Goal: Task Accomplishment & Management: Manage account settings

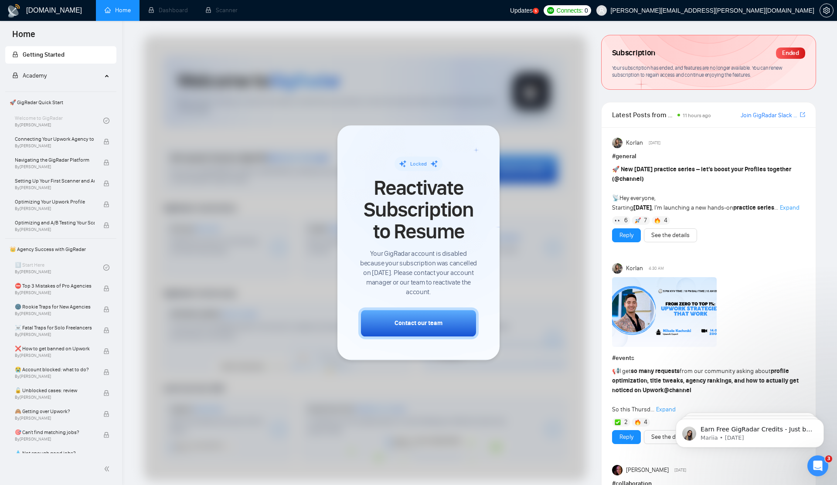
click at [539, 14] on div "Updates 5" at bounding box center [524, 10] width 29 height 21
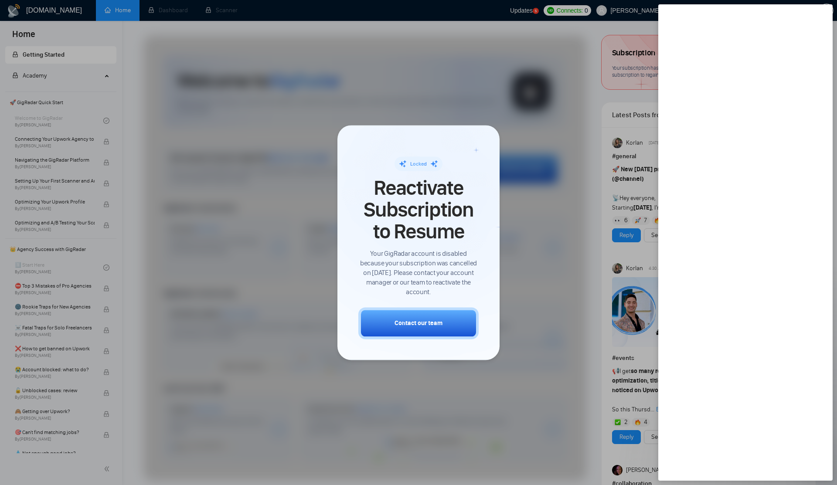
click at [615, 13] on div at bounding box center [418, 242] width 837 height 485
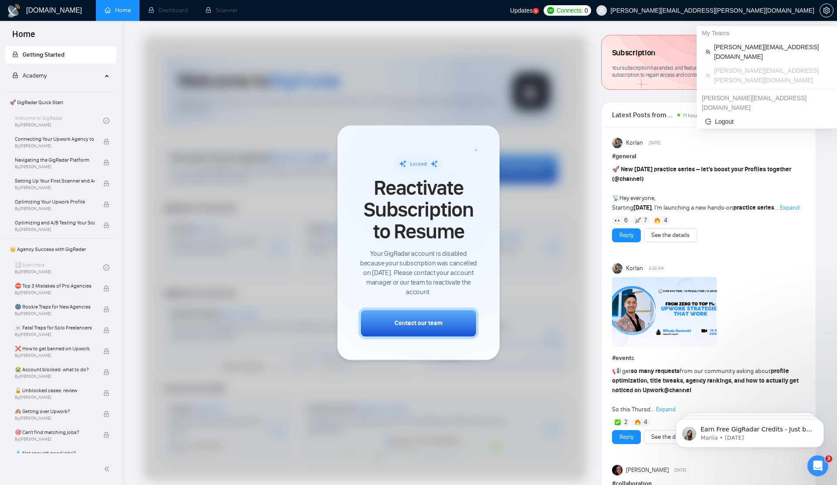
click at [764, 10] on span "[PERSON_NAME][EMAIL_ADDRESS][PERSON_NAME][DOMAIN_NAME]" at bounding box center [712, 10] width 204 height 0
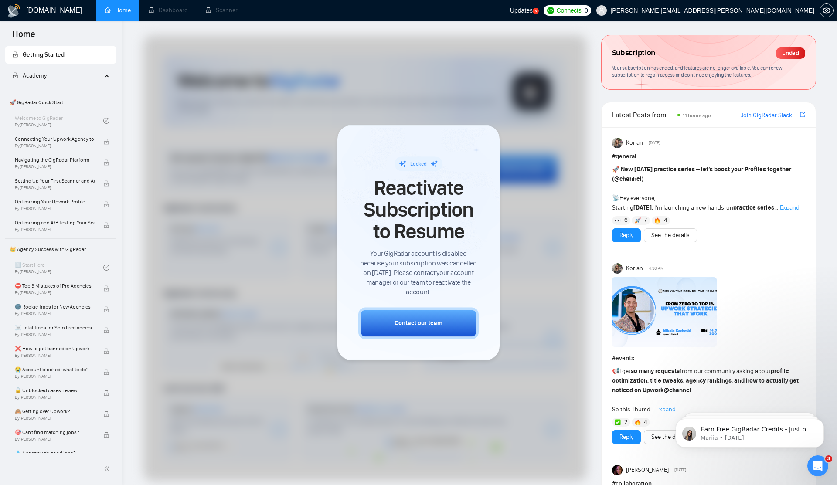
click at [533, 9] on span "Updates" at bounding box center [521, 10] width 23 height 7
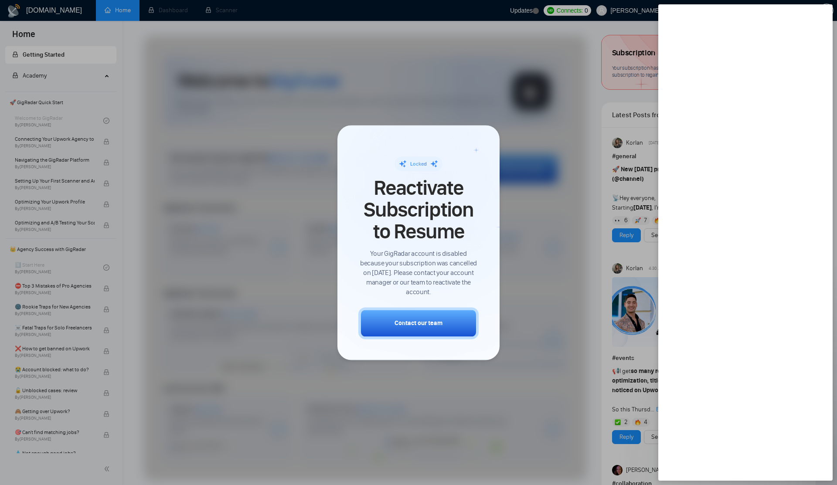
click at [470, 256] on span "Your GigRadar account is disabled because your subscription was cancelled on Oc…" at bounding box center [418, 273] width 120 height 48
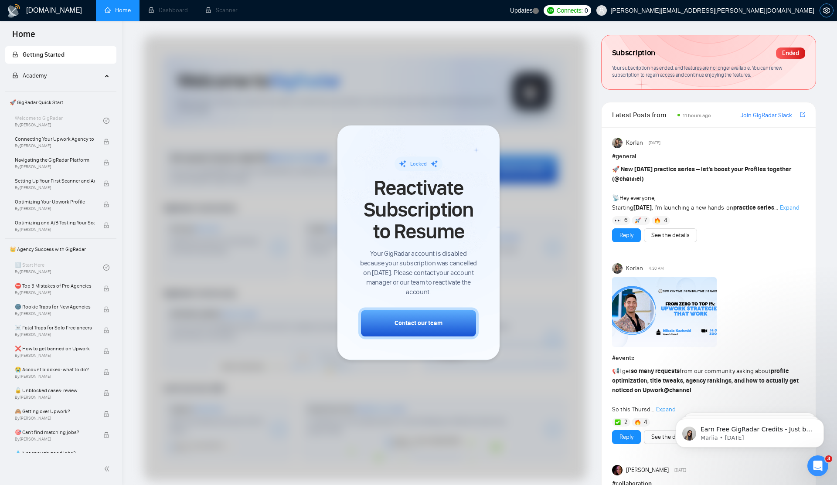
click at [821, 10] on span "setting" at bounding box center [826, 10] width 13 height 7
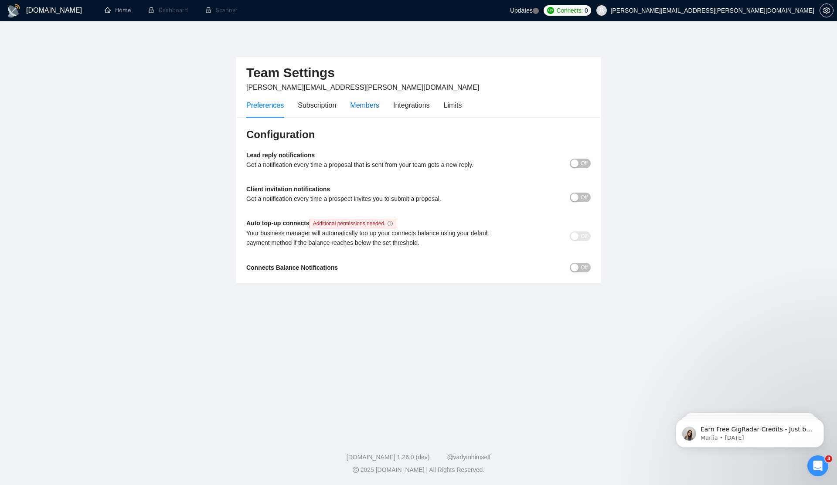
click at [364, 105] on div "Members" at bounding box center [364, 105] width 29 height 11
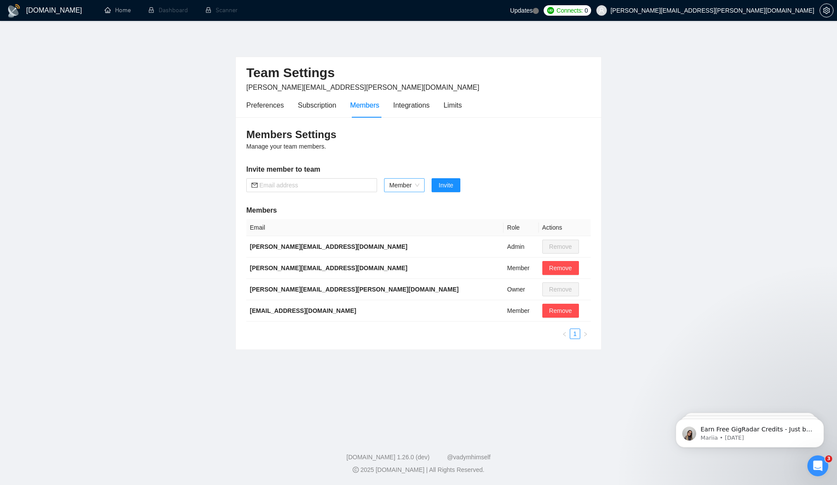
click at [407, 187] on span "Member" at bounding box center [404, 185] width 30 height 13
click at [402, 105] on div "Integrations" at bounding box center [411, 105] width 37 height 11
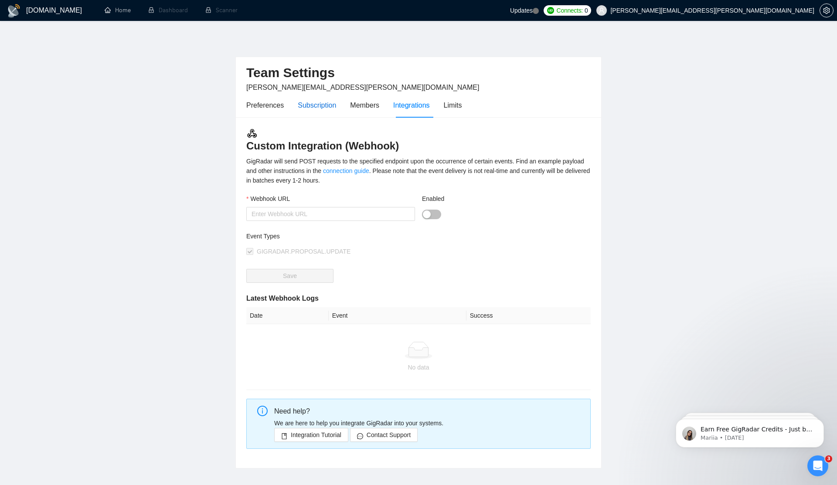
click at [318, 107] on div "Subscription" at bounding box center [317, 105] width 38 height 11
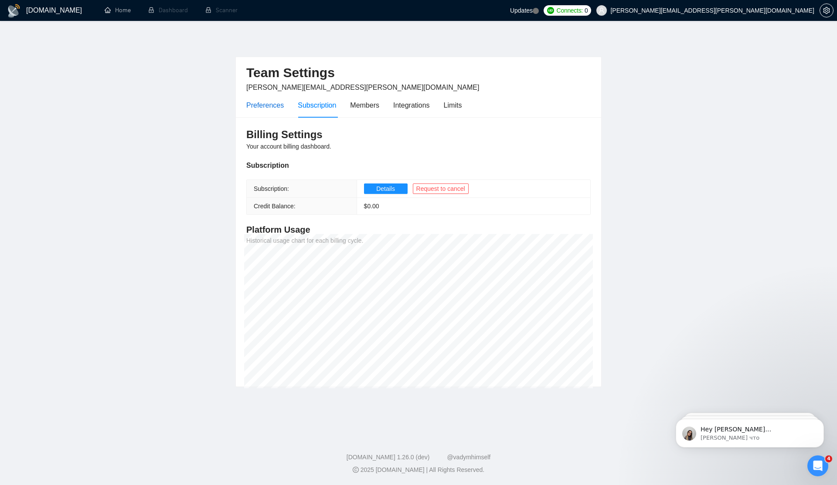
click at [273, 109] on div "Preferences" at bounding box center [264, 105] width 37 height 11
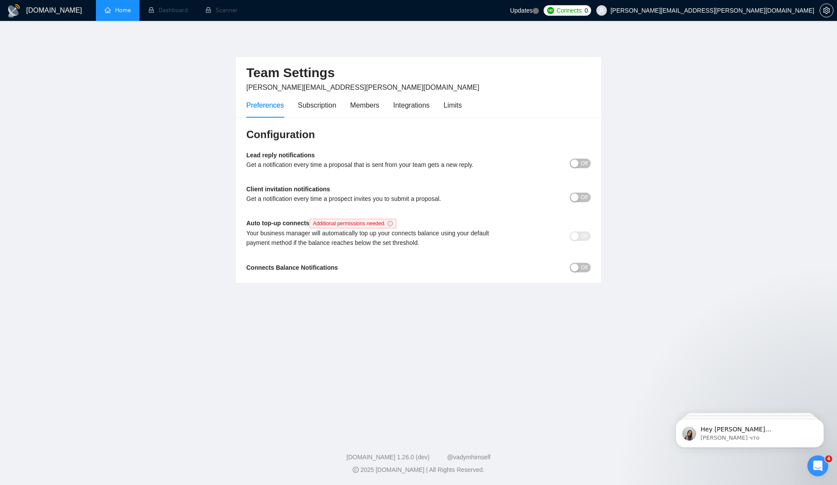
click at [116, 13] on link "Home" at bounding box center [118, 10] width 26 height 7
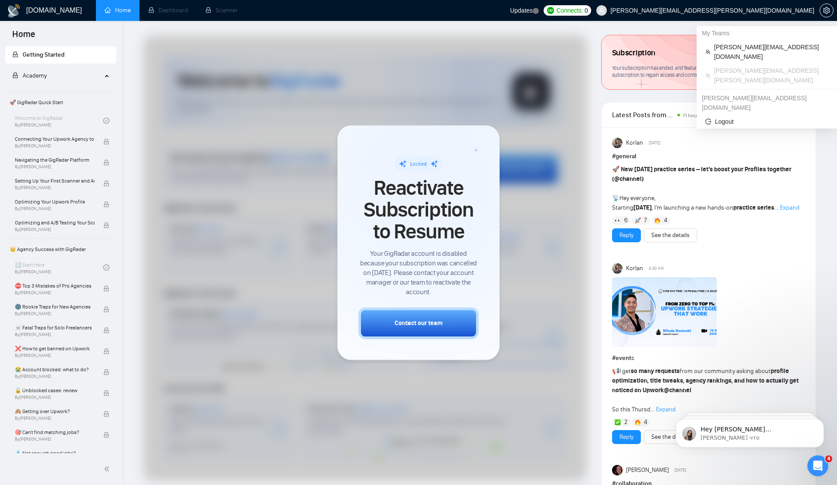
click at [748, 10] on span "[PERSON_NAME][EMAIL_ADDRESS][PERSON_NAME][DOMAIN_NAME]" at bounding box center [712, 10] width 204 height 0
click at [732, 49] on span "[EMAIL_ADDRESS][DOMAIN_NAME]" at bounding box center [771, 51] width 114 height 19
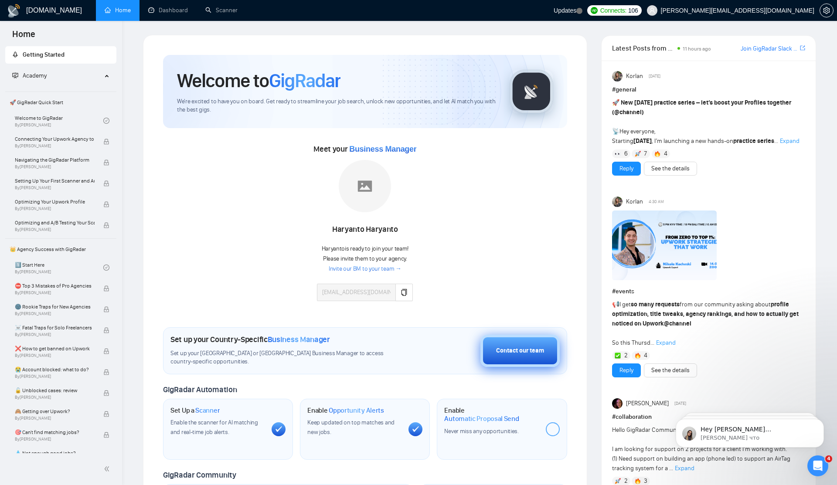
click at [498, 347] on div "Contact our team" at bounding box center [520, 351] width 48 height 10
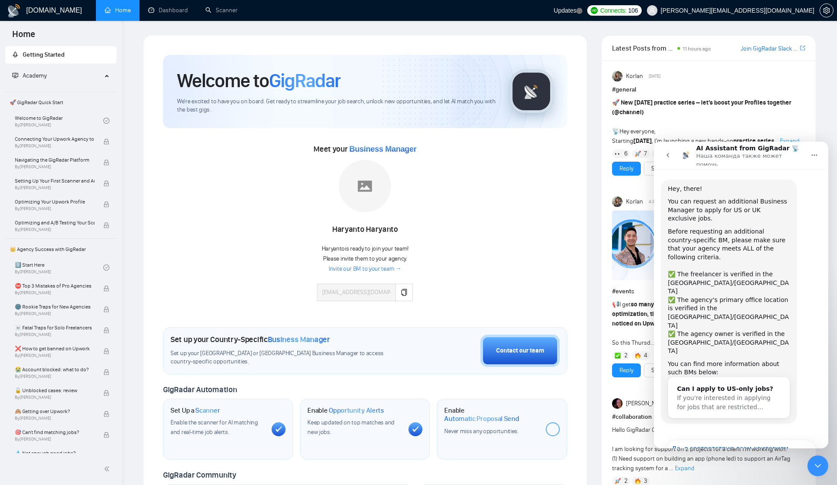
click at [583, 14] on div "Updates" at bounding box center [568, 10] width 29 height 21
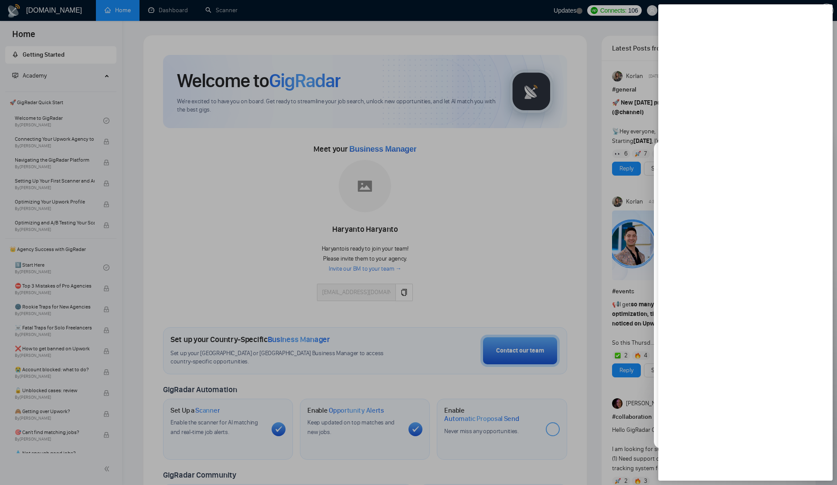
click at [567, 9] on div at bounding box center [418, 242] width 837 height 485
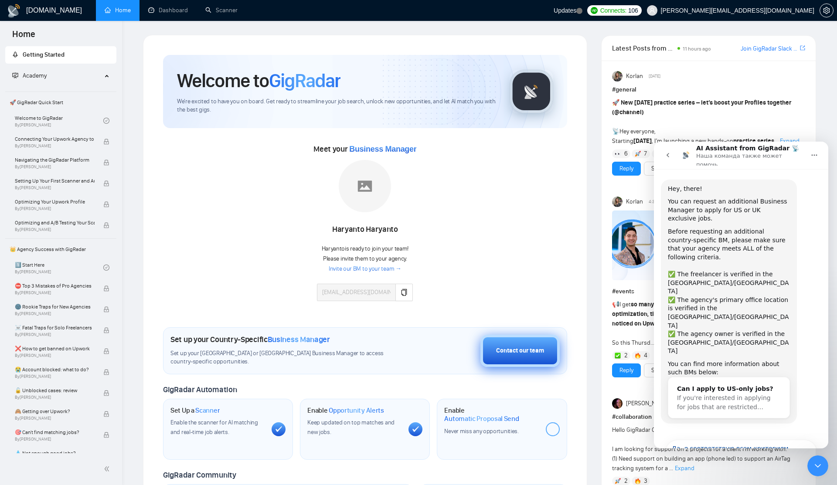
click at [505, 347] on div "Contact our team" at bounding box center [520, 351] width 48 height 10
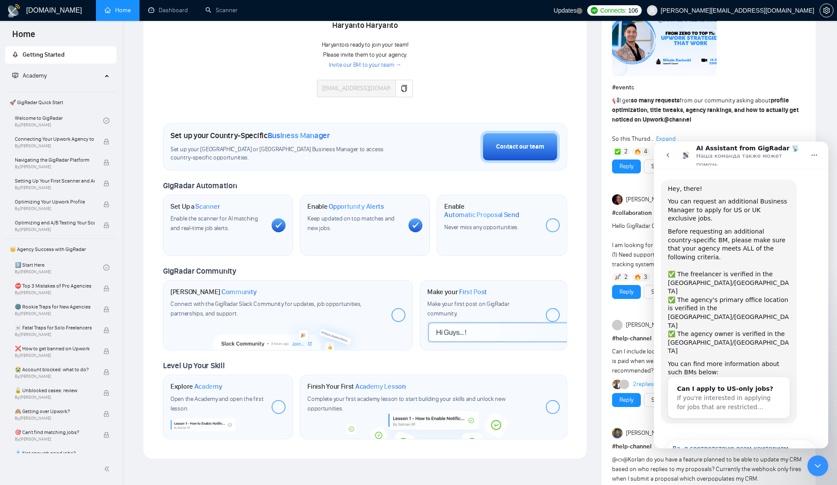
scroll to position [205, 0]
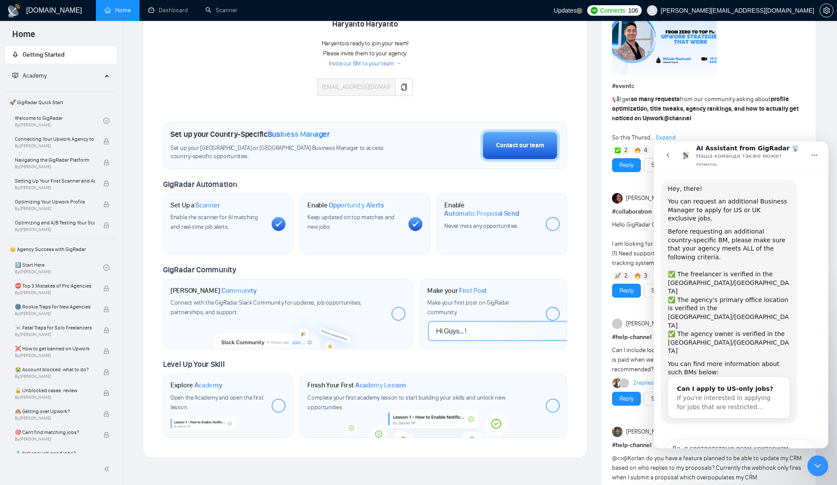
click at [574, 261] on div "Welcome to GigRadar We're excited to have you on board. Get ready to streamline…" at bounding box center [365, 144] width 425 height 610
click at [382, 222] on div "Keep updated on top matches and new jobs." at bounding box center [354, 222] width 94 height 19
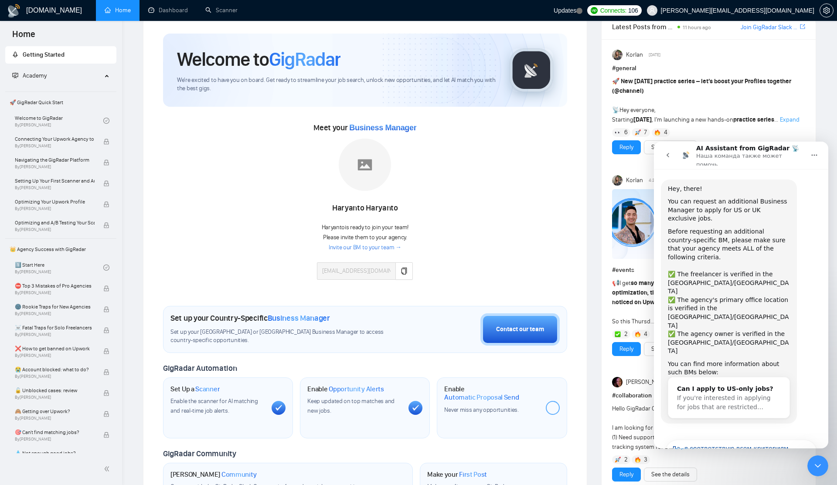
scroll to position [0, 0]
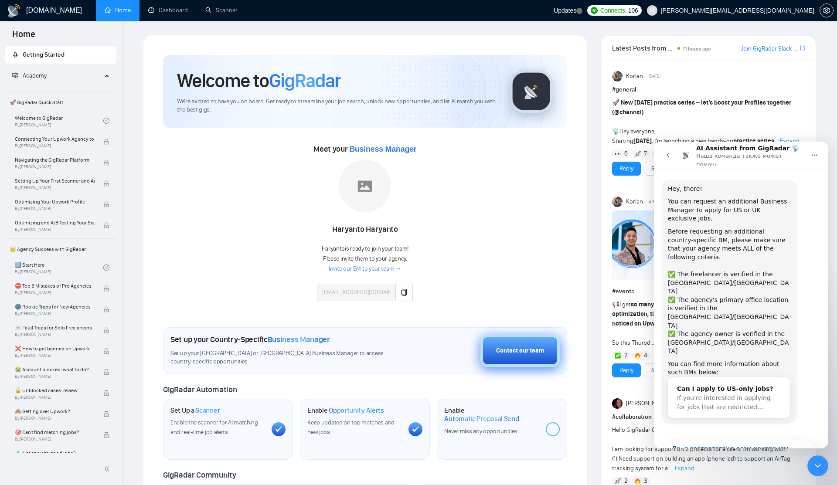
click at [503, 343] on button "Contact our team" at bounding box center [519, 351] width 79 height 32
click at [697, 330] on div "✅ The agency owner is verified in the [GEOGRAPHIC_DATA]/[GEOGRAPHIC_DATA]" at bounding box center [729, 343] width 122 height 26
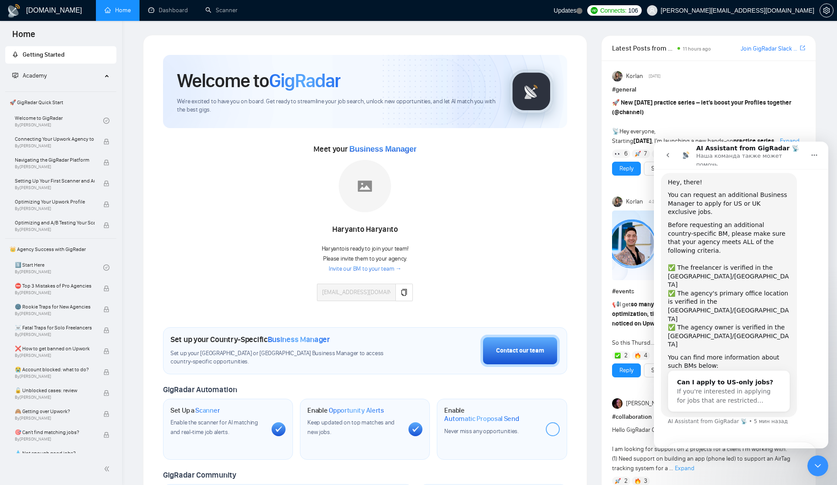
click at [763, 472] on button "Может быть в другой раз!" at bounding box center [768, 480] width 98 height 17
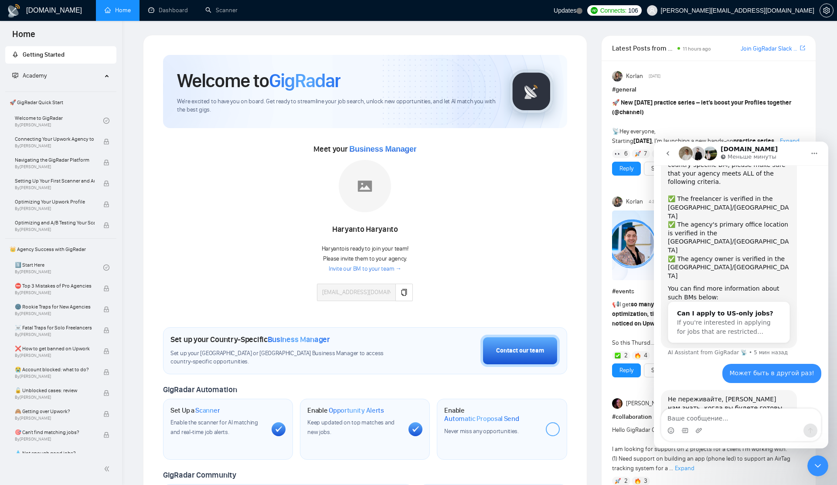
scroll to position [72, 0]
click at [706, 415] on textarea "Ваше сообщение..." at bounding box center [741, 416] width 160 height 15
click at [705, 417] on textarea "Ваше сообщение..." at bounding box center [741, 416] width 160 height 15
type textarea "ы"
type textarea "Hi! Can I add a [DEMOGRAPHIC_DATA] manager?"
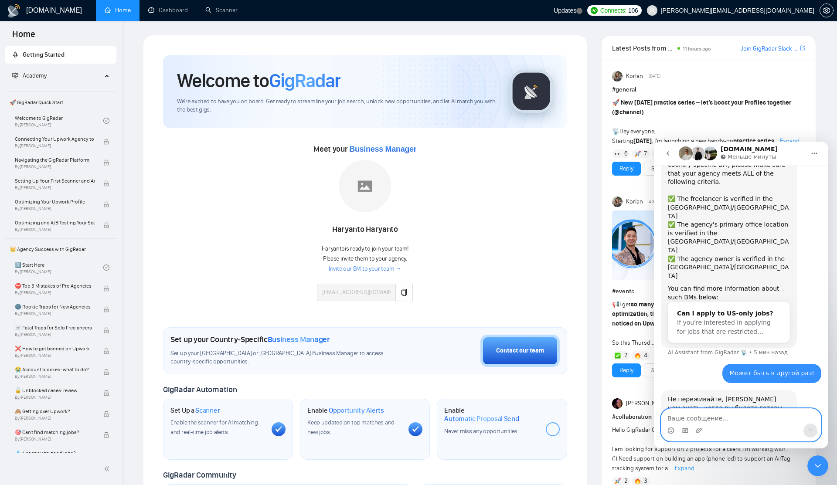
scroll to position [98, 0]
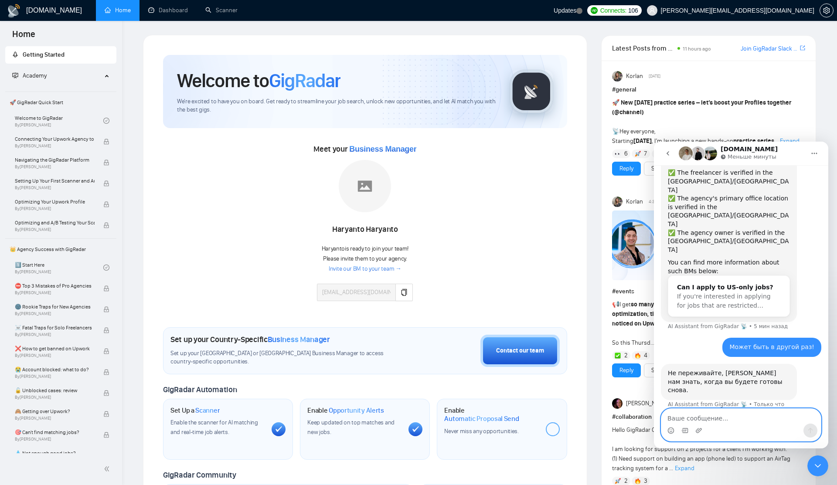
type textarea "S"
type textarea "From our side"
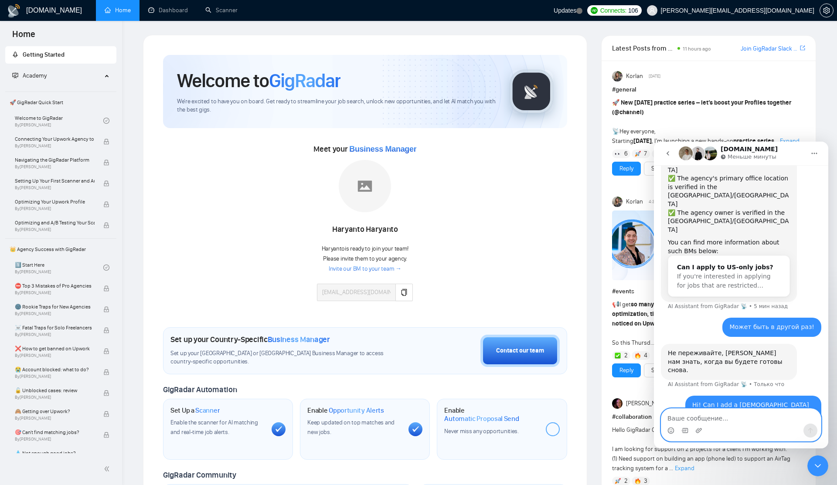
type textarea "s"
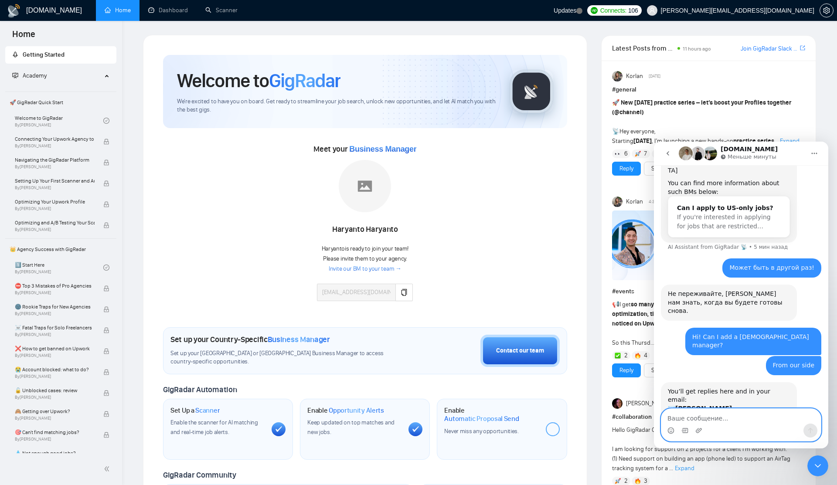
scroll to position [174, 0]
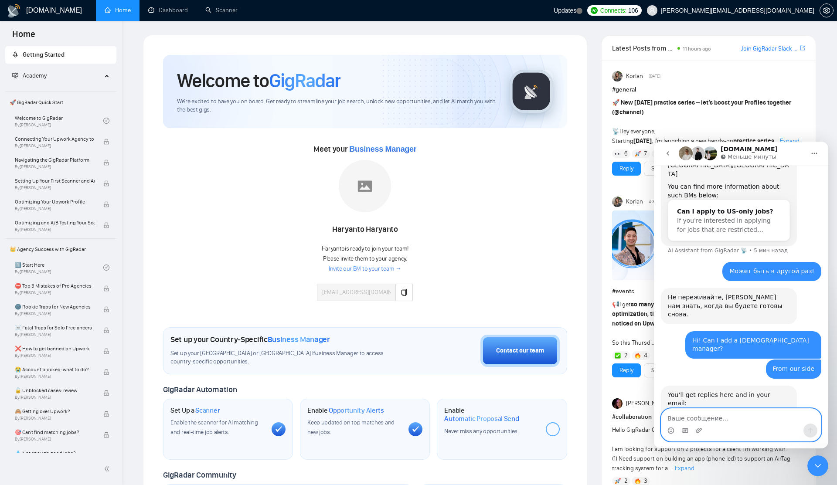
click at [708, 423] on textarea "Ваше сообщение..." at bounding box center [741, 416] width 160 height 15
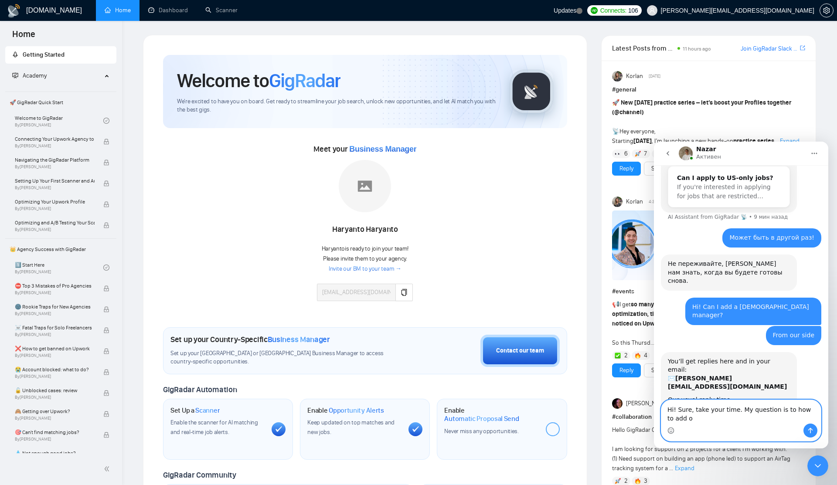
scroll to position [209, 0]
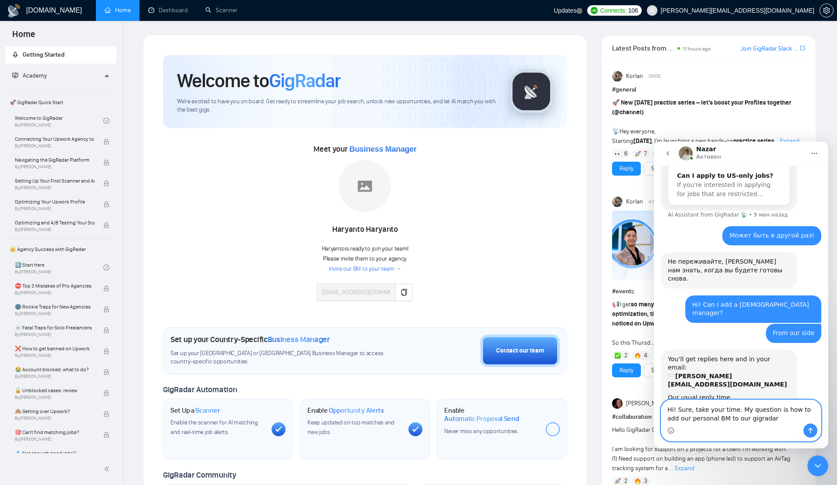
click at [767, 421] on textarea "Hi! Sure, take your time. My question is how to add our personal BM to our gigr…" at bounding box center [741, 412] width 160 height 24
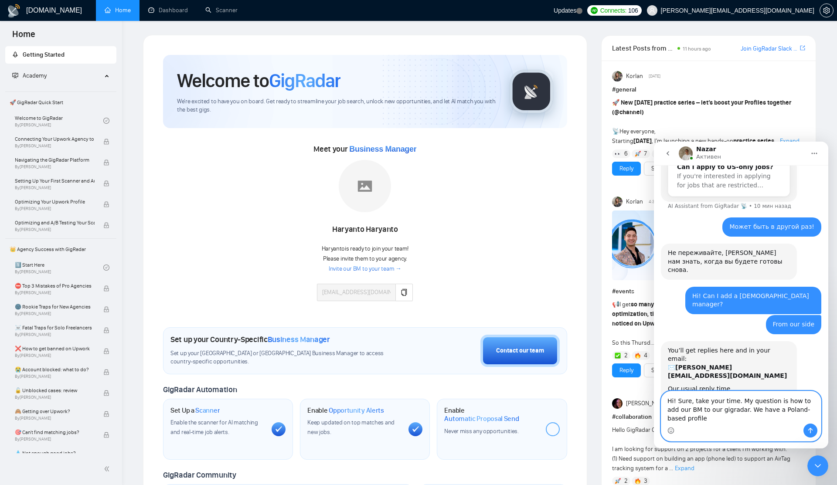
click at [712, 420] on textarea "Hi! Sure, take your time. My question is how to add our BM to our gigradar. We …" at bounding box center [741, 408] width 160 height 32
type textarea "Hi! Sure, take your time. My question is how to add our BM to our gigradar. We …"
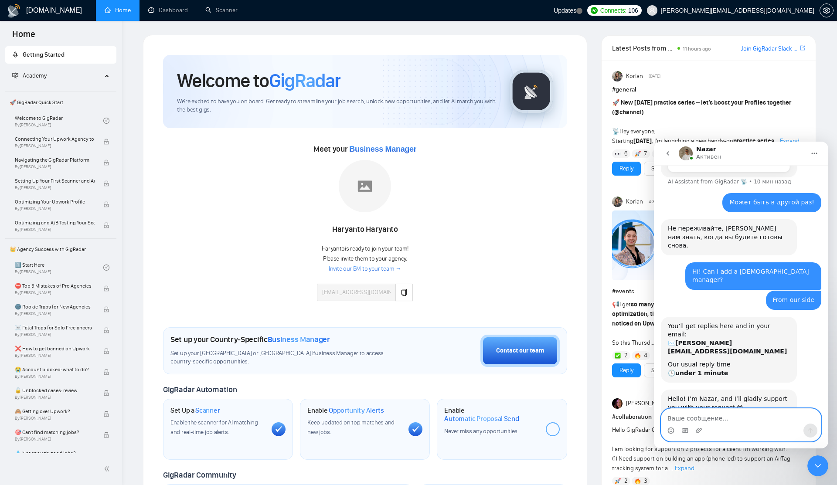
scroll to position [244, 0]
type textarea "S"
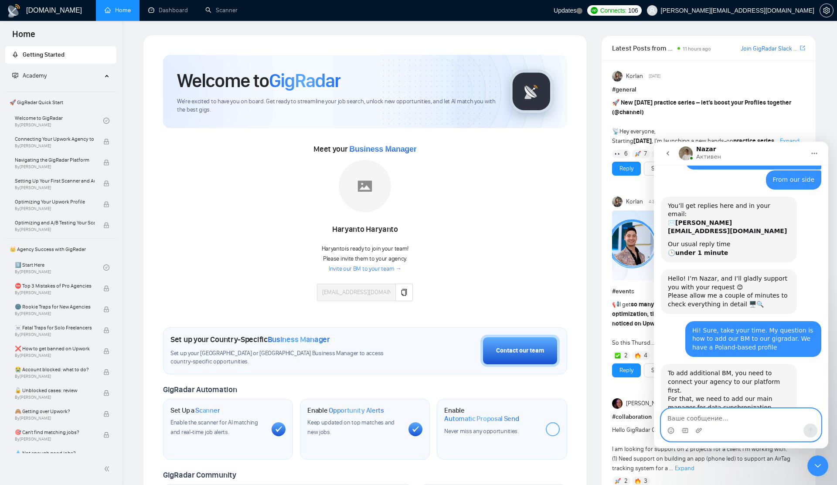
scroll to position [364, 0]
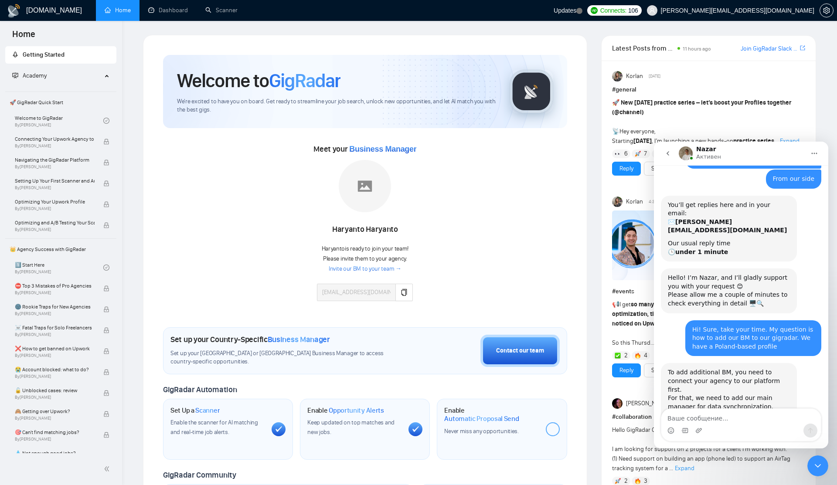
click at [697, 368] on div "To add additional BM, you need to connect your agency to our platform first." at bounding box center [729, 381] width 122 height 26
click at [685, 394] on div "For that, we need to add our main manager for data synchronization." at bounding box center [729, 402] width 122 height 17
click at [690, 420] on div "You could add our business manager to your agency using email: analmcgee@web.de" at bounding box center [729, 433] width 122 height 26
click at [684, 446] on link "[URL][DOMAIN_NAME]" at bounding box center [724, 454] width 112 height 16
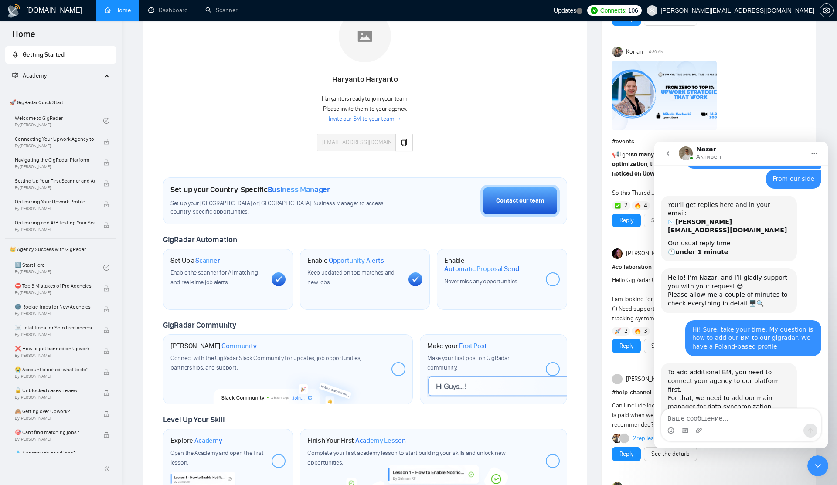
scroll to position [0, 0]
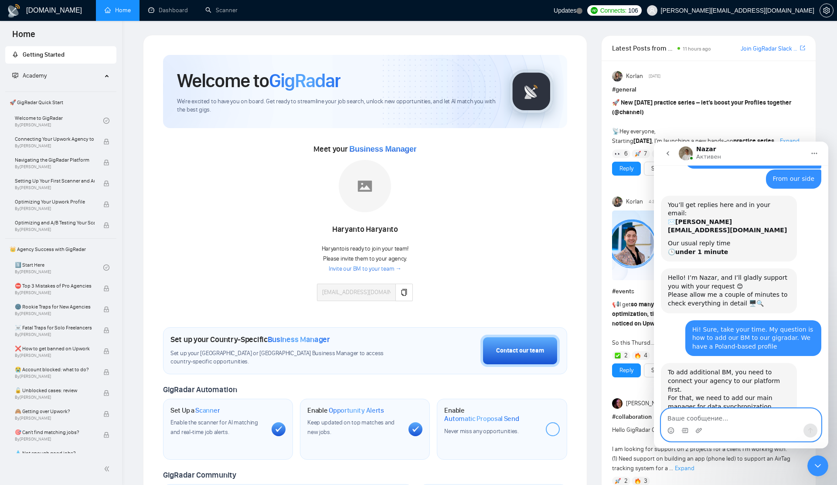
click at [695, 422] on textarea "Ваше сообщение..." at bounding box center [741, 416] width 160 height 15
click at [167, 14] on link "Dashboard" at bounding box center [168, 10] width 40 height 7
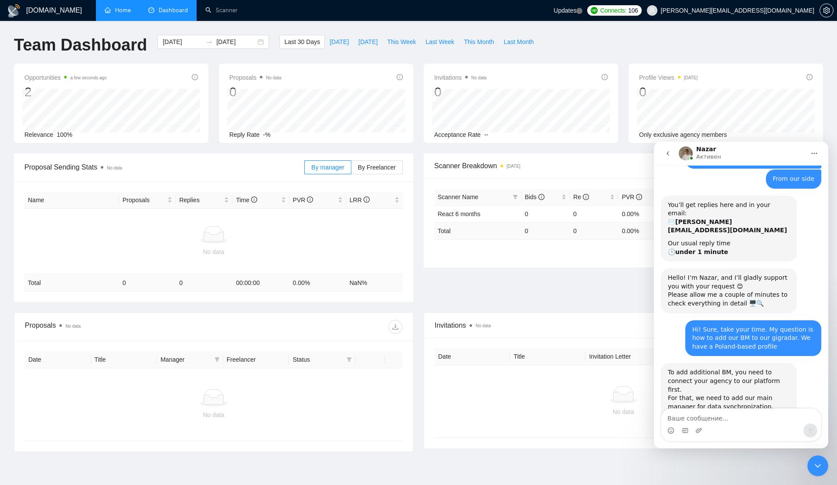
click at [120, 14] on link "Home" at bounding box center [118, 10] width 26 height 7
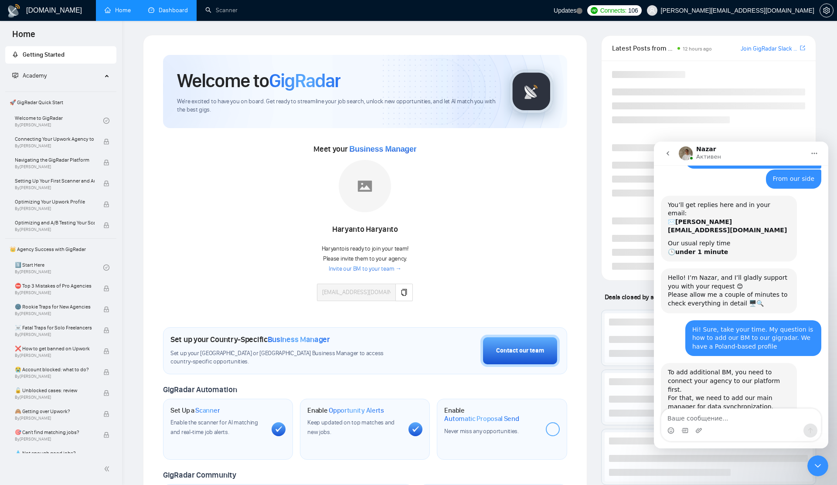
click at [491, 89] on div "Welcome to GigRadar" at bounding box center [336, 81] width 319 height 24
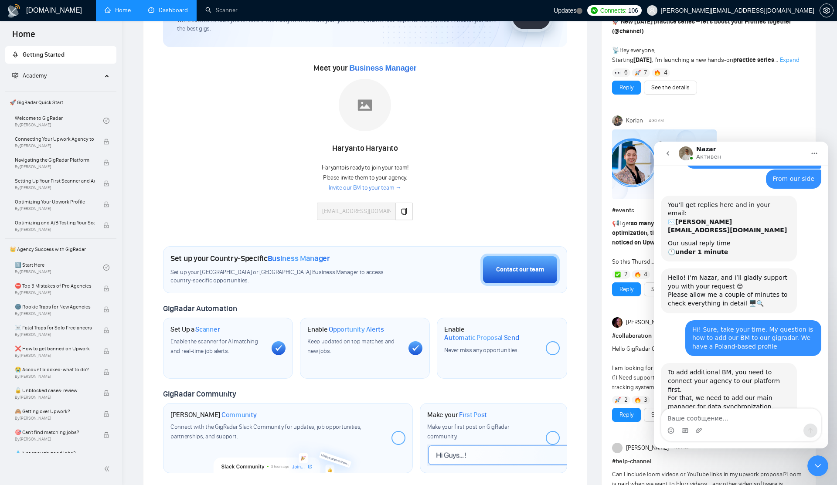
scroll to position [78, 0]
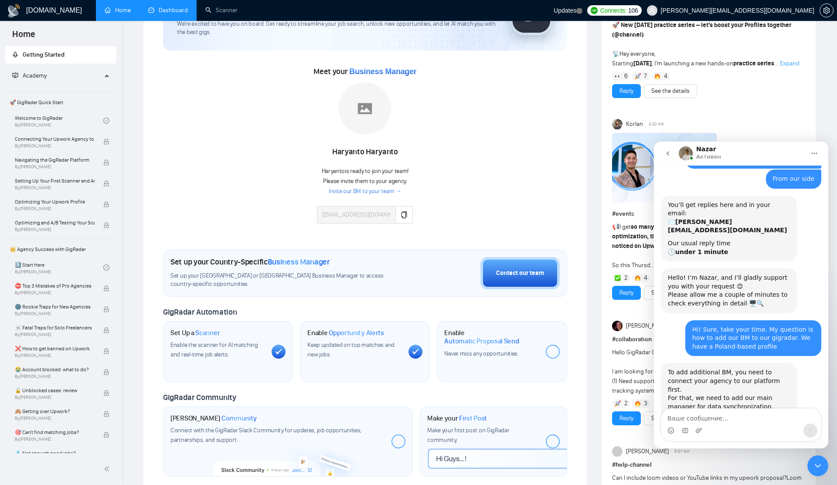
click at [278, 348] on icon at bounding box center [278, 351] width 7 height 6
click at [215, 7] on link "Scanner" at bounding box center [221, 10] width 32 height 7
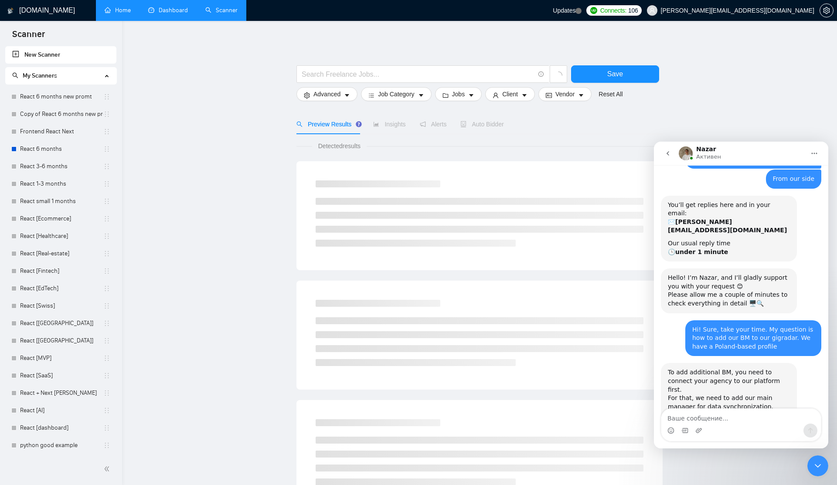
click at [765, 17] on span "[EMAIL_ADDRESS][DOMAIN_NAME]" at bounding box center [731, 11] width 178 height 28
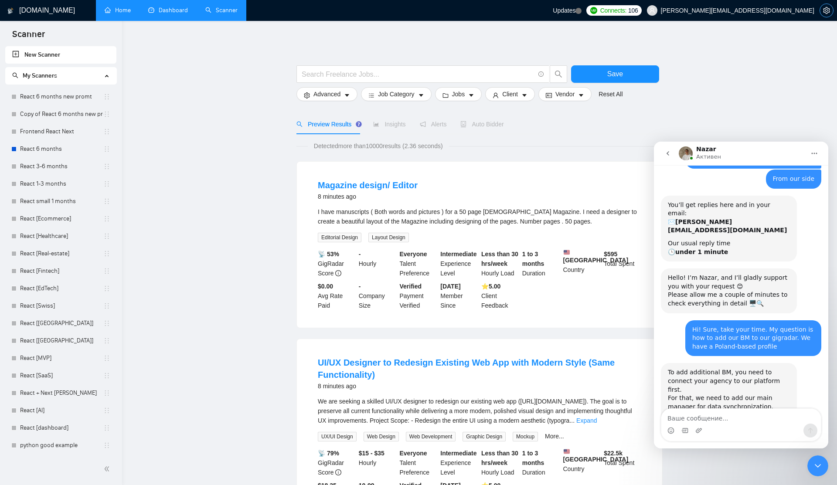
click at [828, 16] on button "button" at bounding box center [827, 10] width 14 height 14
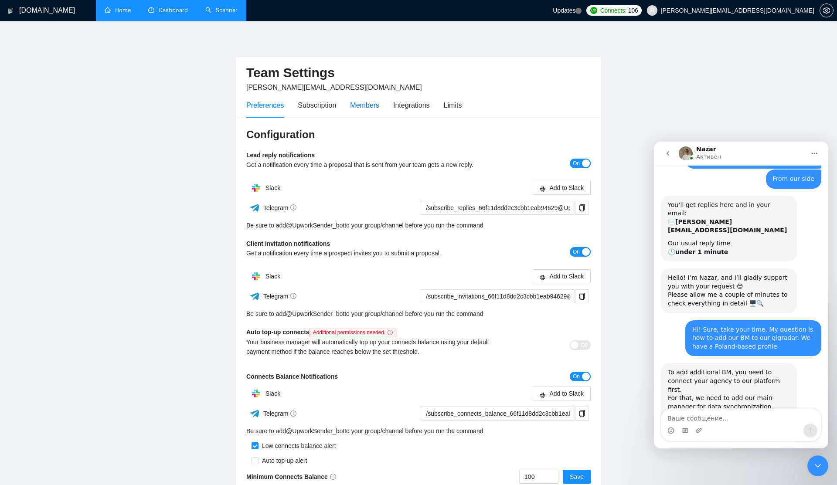
click at [368, 110] on div "Members" at bounding box center [364, 105] width 29 height 11
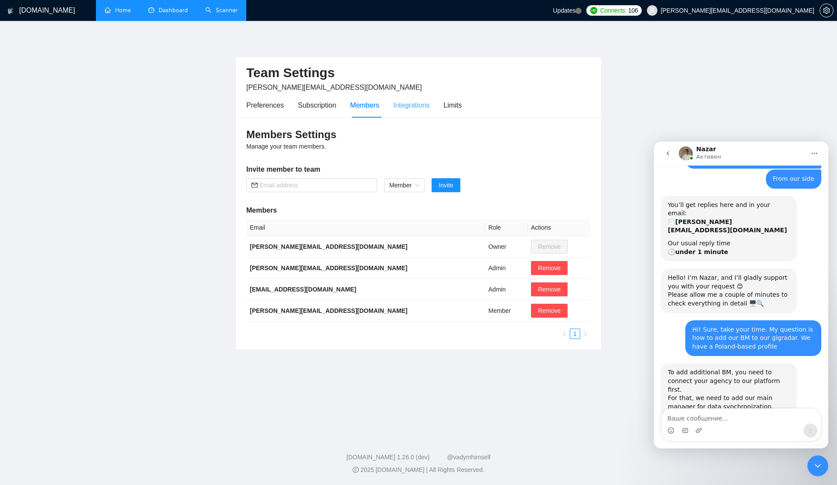
click at [409, 113] on div "Integrations" at bounding box center [411, 105] width 37 height 25
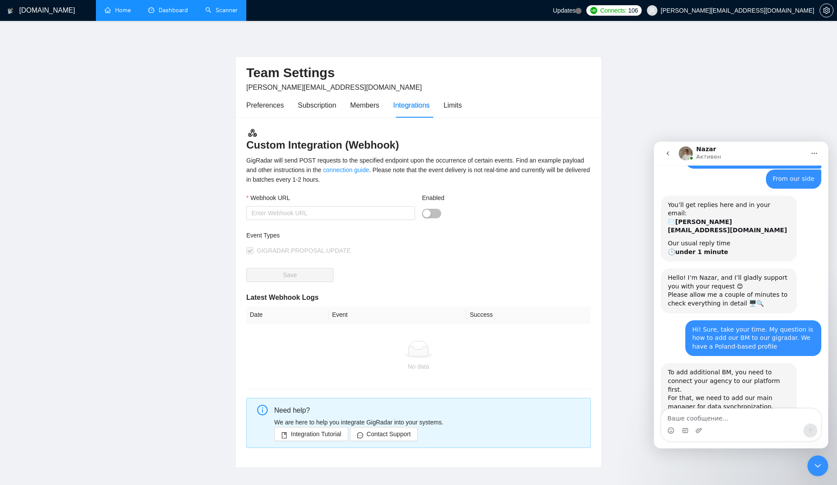
click at [303, 162] on div "GigRadar will send POST requests to the specified endpoint upon the occurrence …" at bounding box center [418, 170] width 344 height 29
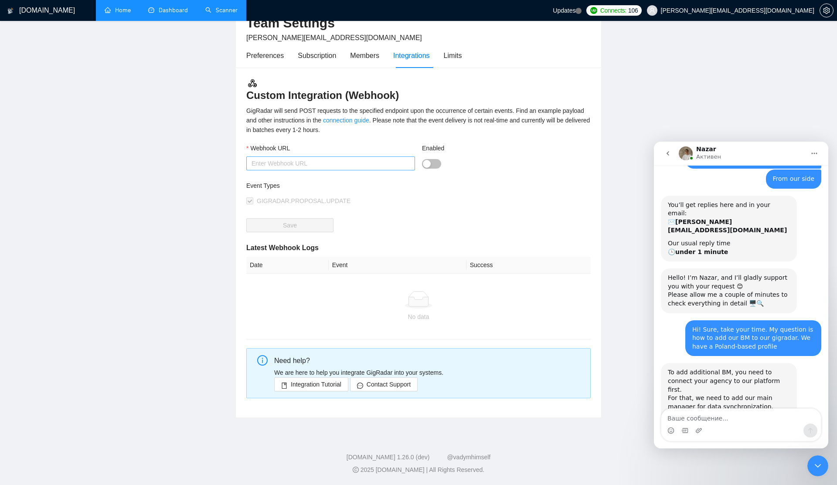
scroll to position [13, 0]
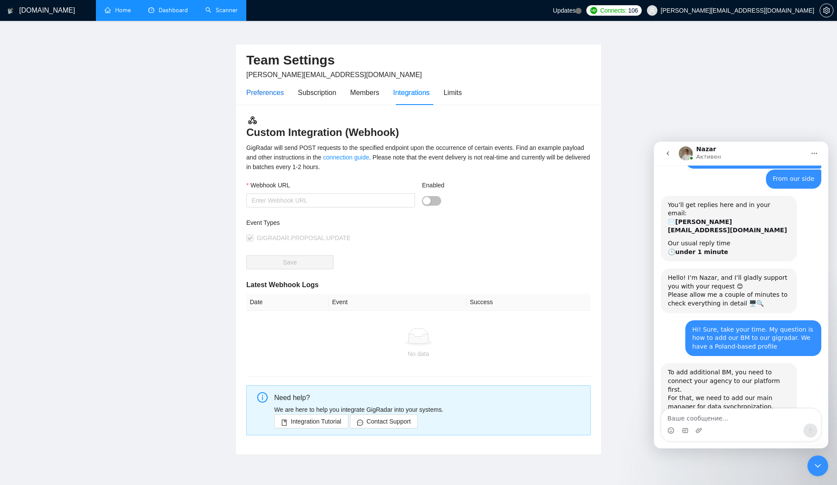
click at [251, 94] on div "Preferences" at bounding box center [264, 92] width 37 height 11
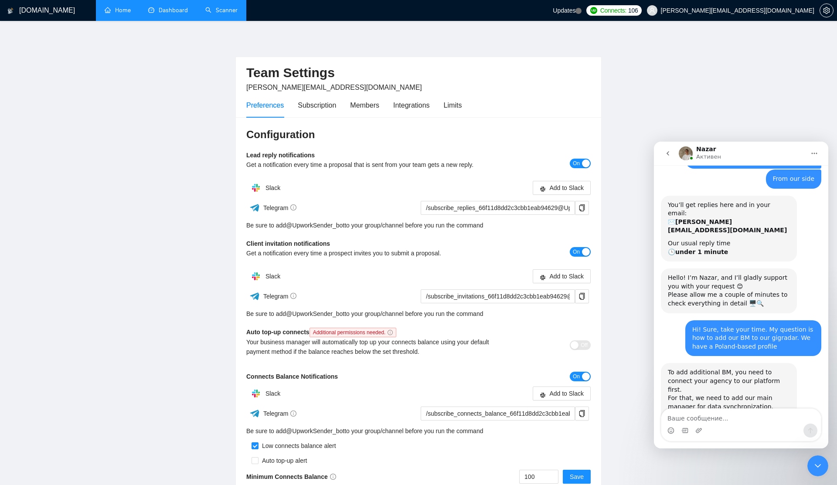
click at [127, 10] on link "Home" at bounding box center [118, 10] width 26 height 7
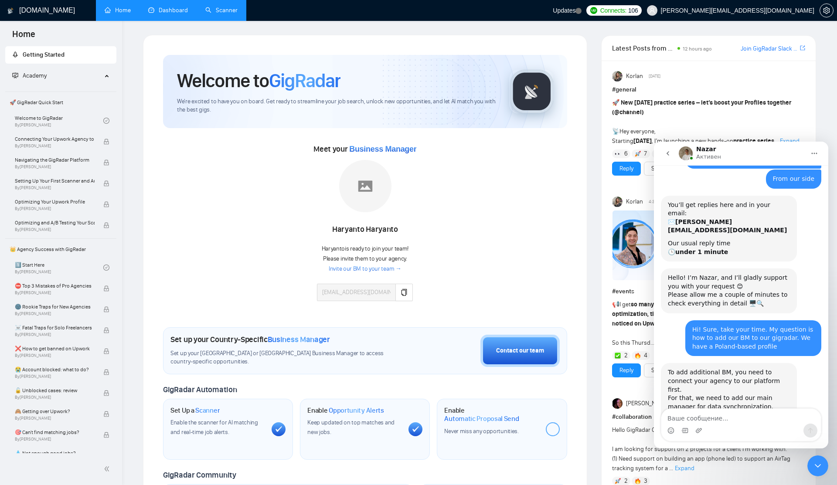
click at [382, 270] on link "Invite our BM to your team →" at bounding box center [365, 269] width 73 height 8
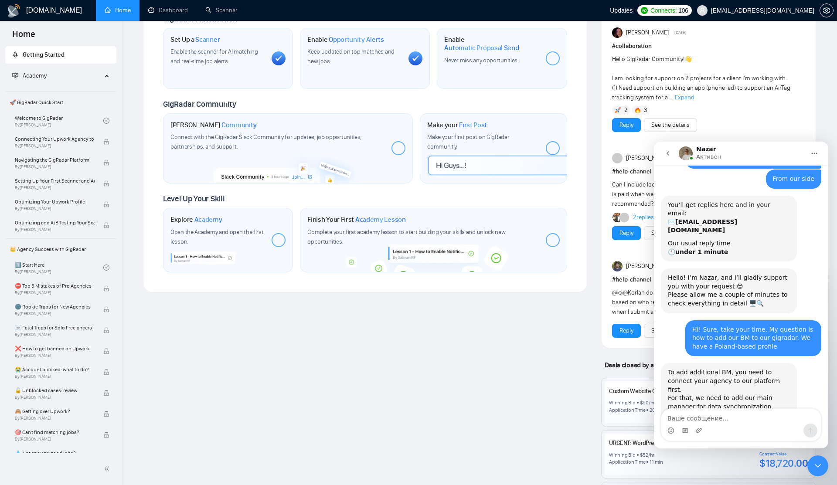
scroll to position [379, 0]
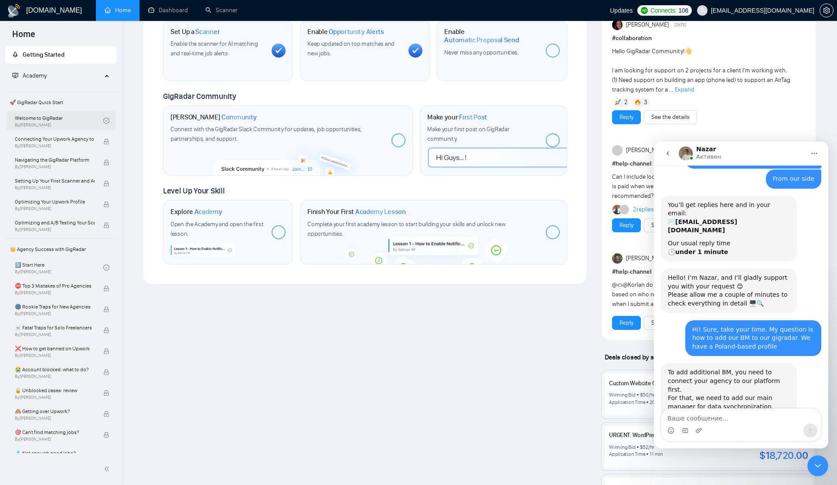
click at [73, 119] on link "Welcome to GigRadar By [PERSON_NAME]" at bounding box center [59, 120] width 89 height 19
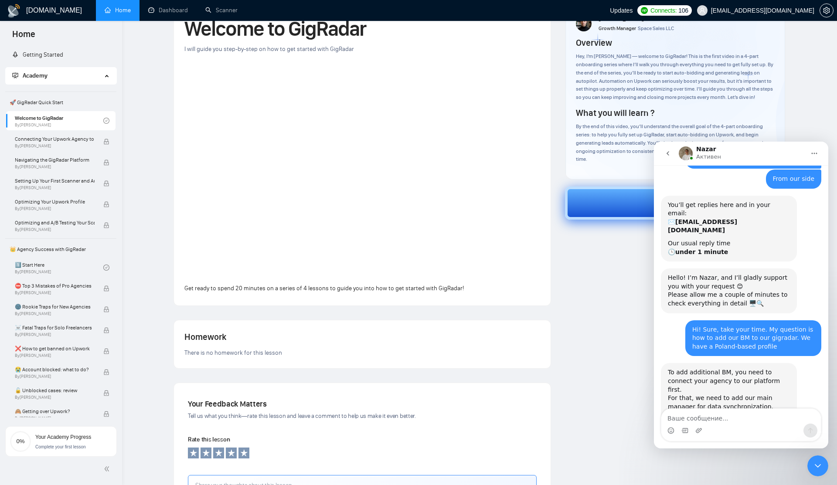
scroll to position [50, 0]
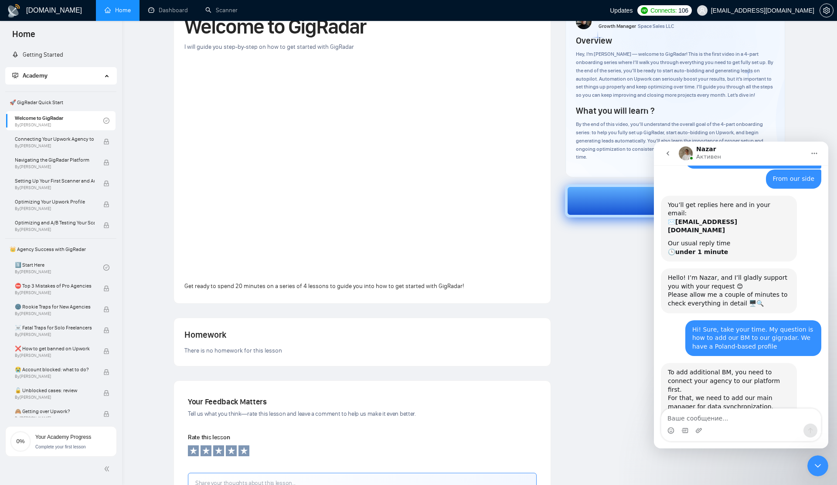
click at [597, 189] on button "Next" at bounding box center [675, 200] width 221 height 33
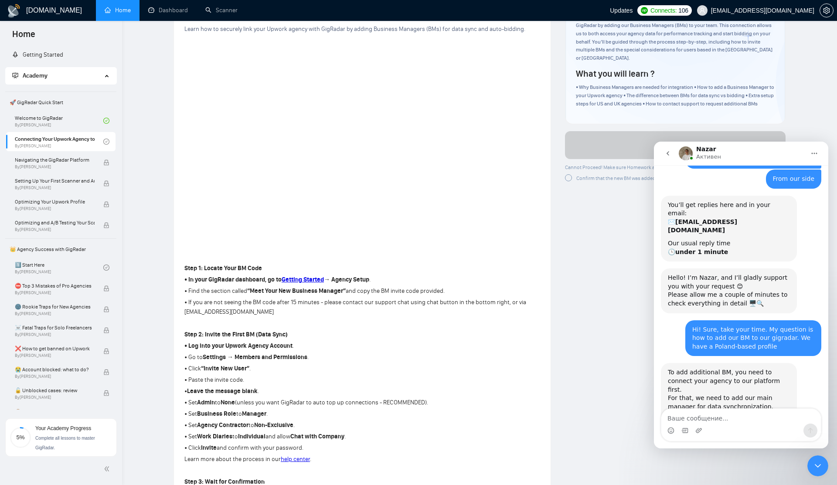
scroll to position [148, 0]
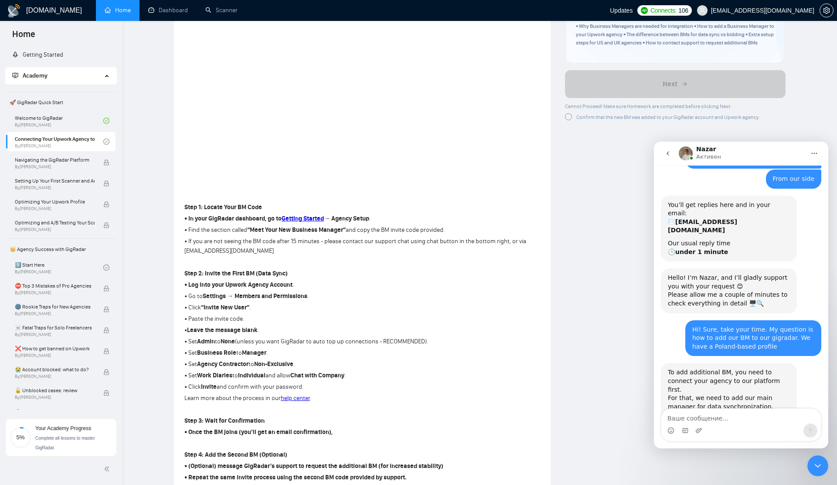
click at [336, 220] on strong "→ Agency Setup" at bounding box center [346, 218] width 45 height 7
click at [313, 221] on strong "Getting Started" at bounding box center [303, 218] width 42 height 7
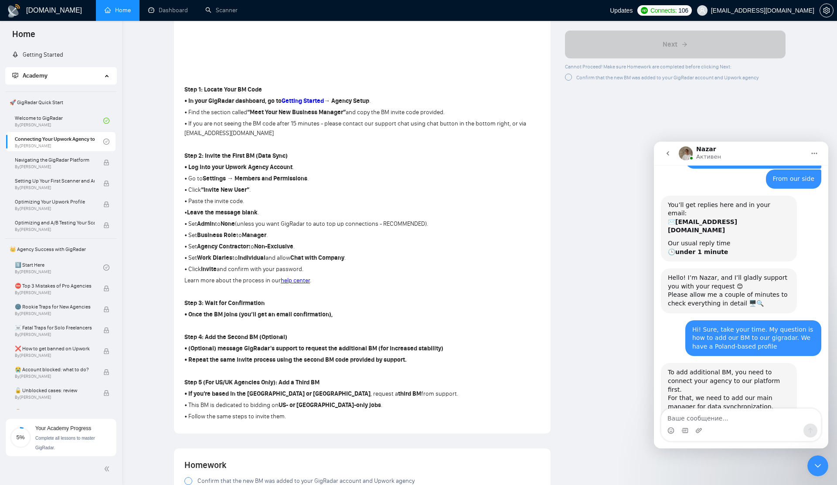
scroll to position [297, 0]
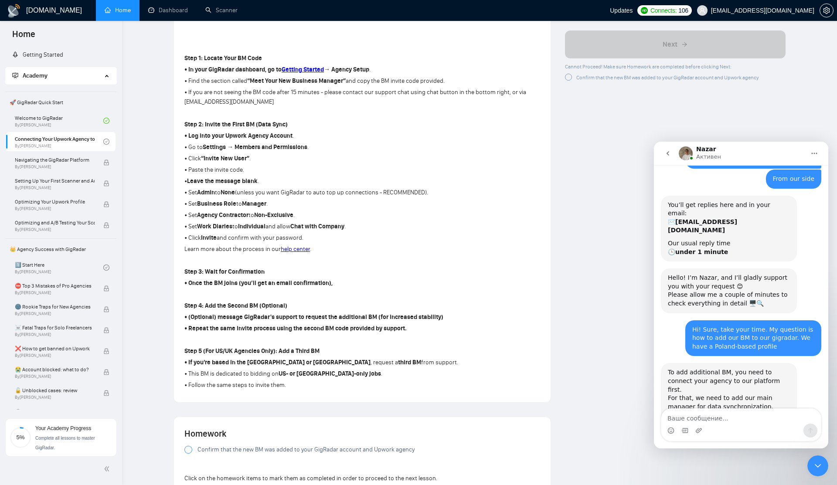
click at [715, 424] on div "Мессенджер Intercom" at bounding box center [741, 431] width 160 height 14
click at [715, 419] on textarea "Ваше сообщение..." at bounding box center [741, 416] width 160 height 15
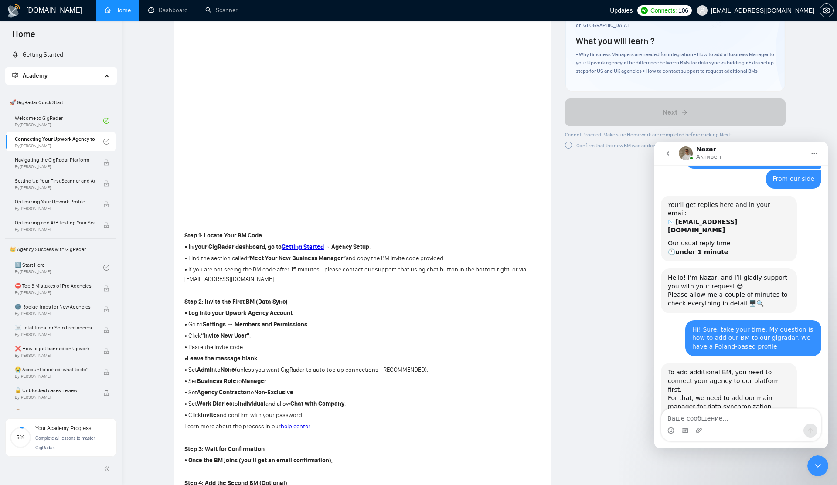
scroll to position [97, 0]
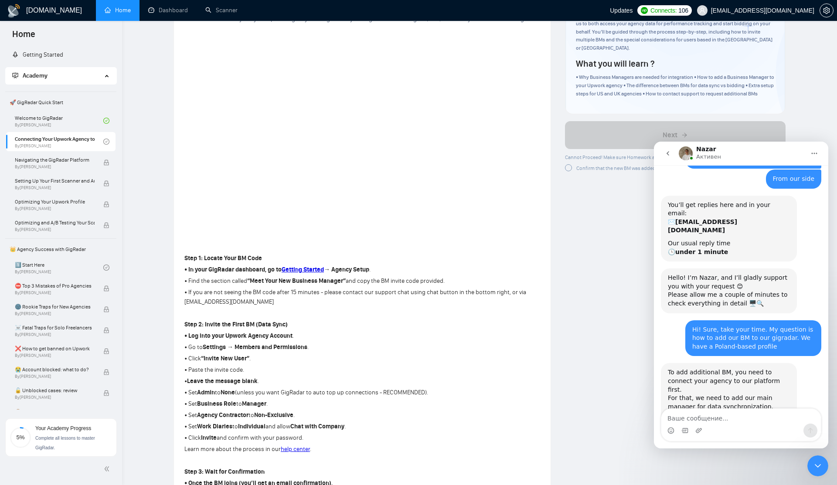
click at [676, 446] on link "[URL][DOMAIN_NAME]" at bounding box center [724, 454] width 112 height 16
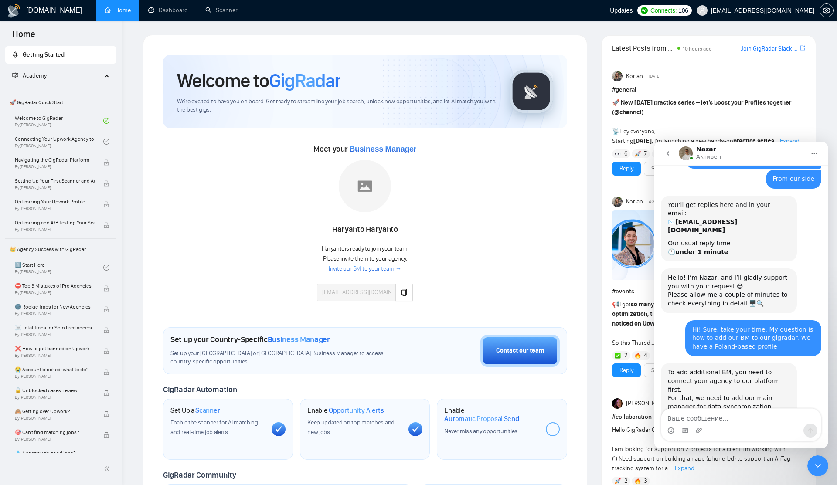
click at [78, 75] on span "Academy" at bounding box center [57, 75] width 90 height 17
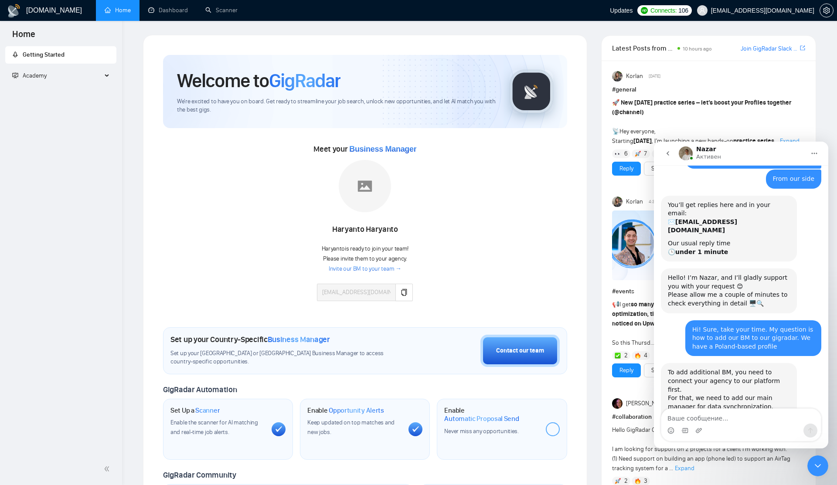
click at [83, 55] on span "Getting Started" at bounding box center [60, 54] width 97 height 17
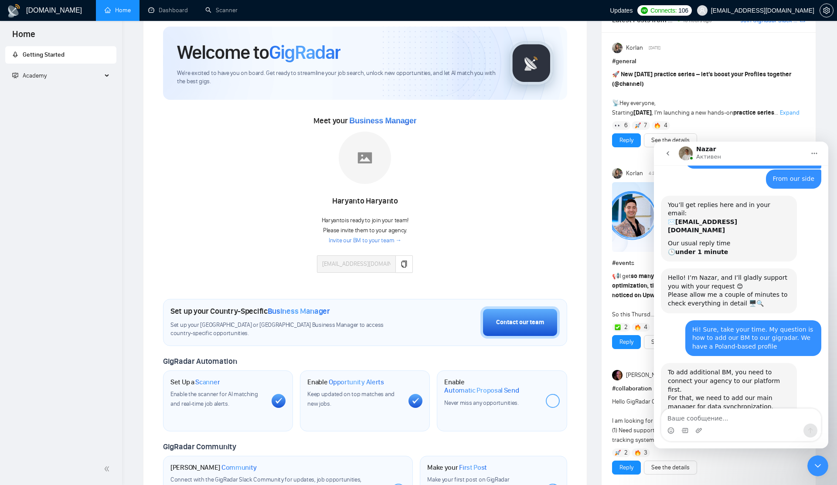
scroll to position [14, 0]
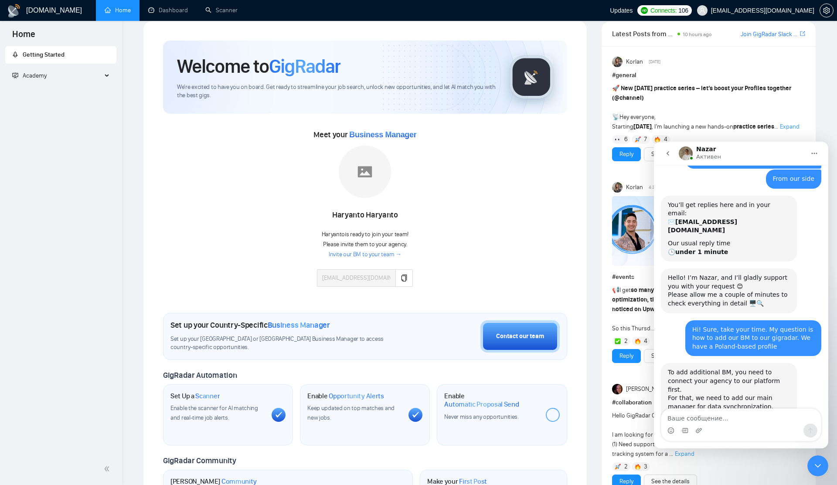
click at [703, 446] on link "[URL][DOMAIN_NAME]" at bounding box center [724, 454] width 112 height 16
click at [384, 254] on link "Invite our BM to your team →" at bounding box center [365, 255] width 73 height 8
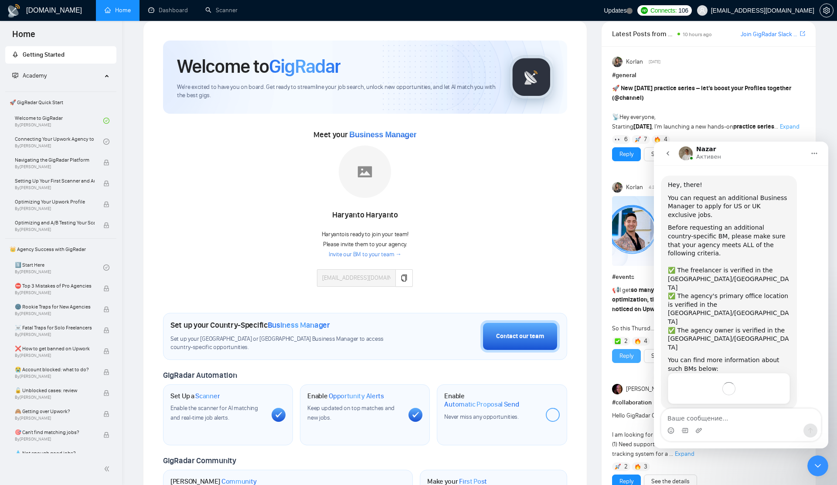
scroll to position [344, 0]
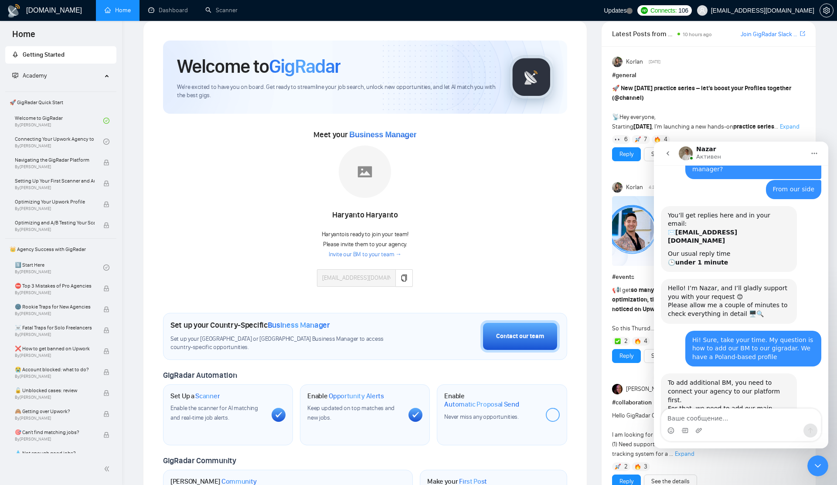
click at [715, 421] on textarea "Ваше сообщение..." at bounding box center [741, 416] width 160 height 15
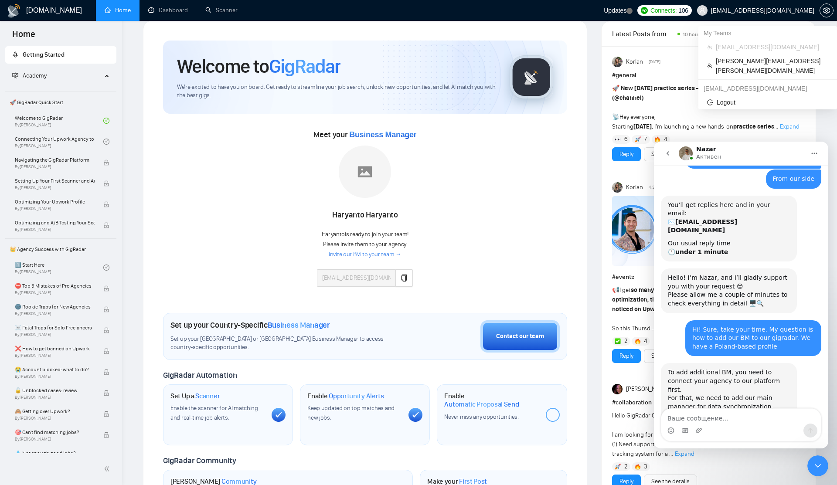
click at [735, 10] on span "[EMAIL_ADDRESS][DOMAIN_NAME]" at bounding box center [762, 10] width 103 height 0
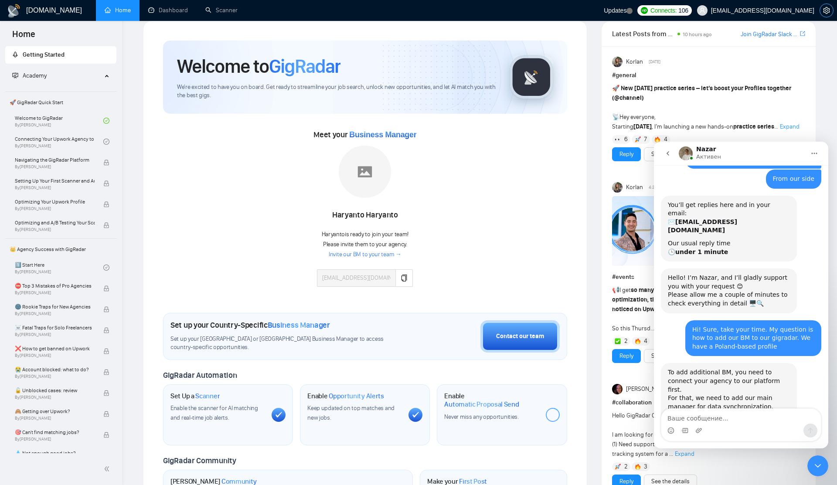
click at [824, 11] on icon "setting" at bounding box center [826, 10] width 7 height 7
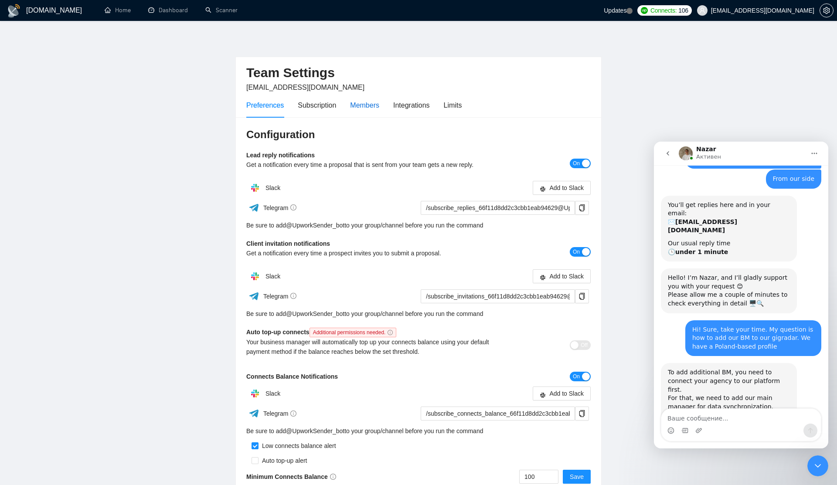
click at [366, 109] on div "Members" at bounding box center [364, 105] width 29 height 11
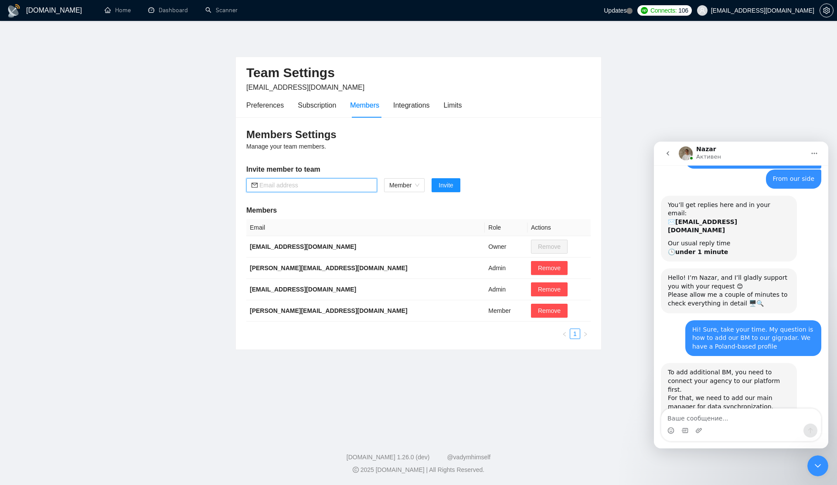
click at [309, 187] on input "text" at bounding box center [315, 186] width 112 height 10
click at [332, 184] on input "text" at bounding box center [315, 186] width 112 height 10
paste input "hleb.belehau@creativeit.io"
click at [395, 185] on span "Member" at bounding box center [404, 185] width 30 height 13
type input "hleb.belehau@creativeit.io"
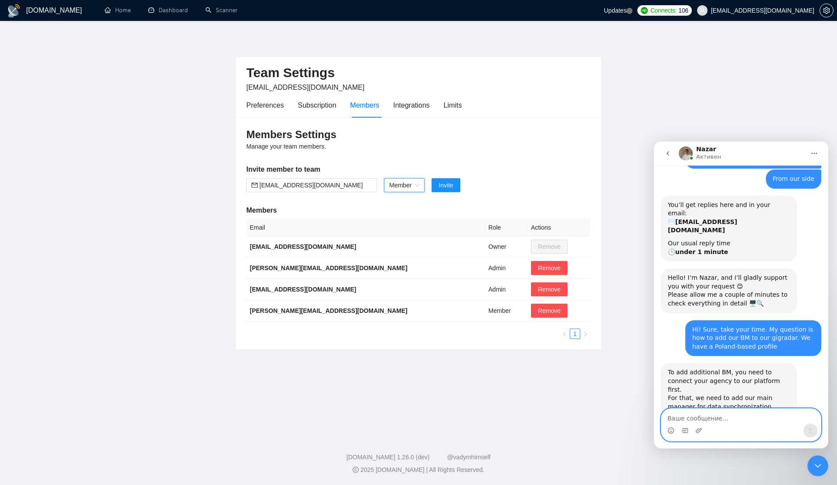
click at [699, 416] on textarea "Ваше сообщение..." at bounding box center [741, 416] width 160 height 15
type textarea "Ш"
type textarea "ы"
click at [701, 420] on textarea "I think, I setted up agency to platform" at bounding box center [741, 416] width 160 height 15
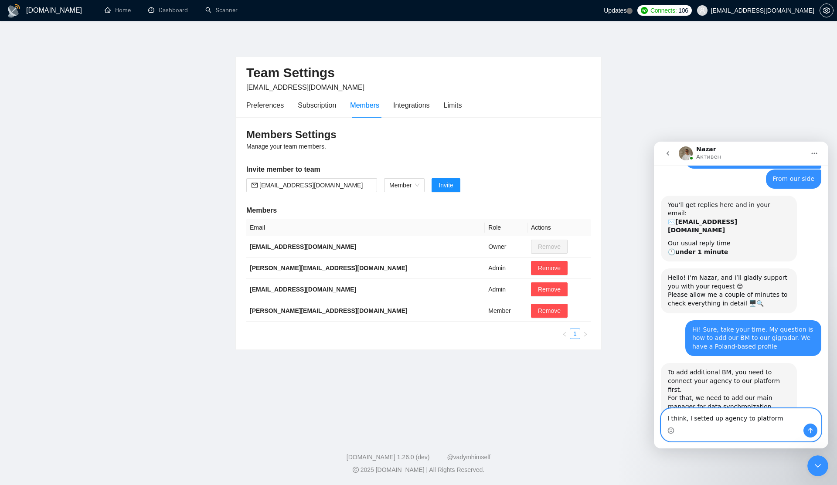
click at [688, 420] on textarea "I think, I setted up agency to platform" at bounding box center [741, 416] width 160 height 15
click at [797, 417] on textarea "I think I setted up the agency to the platform" at bounding box center [741, 416] width 160 height 15
click at [735, 421] on textarea "I think I set up the agency to the platform." at bounding box center [741, 416] width 160 height 15
click at [789, 417] on textarea "I think I set up the agency on the platform." at bounding box center [741, 416] width 160 height 15
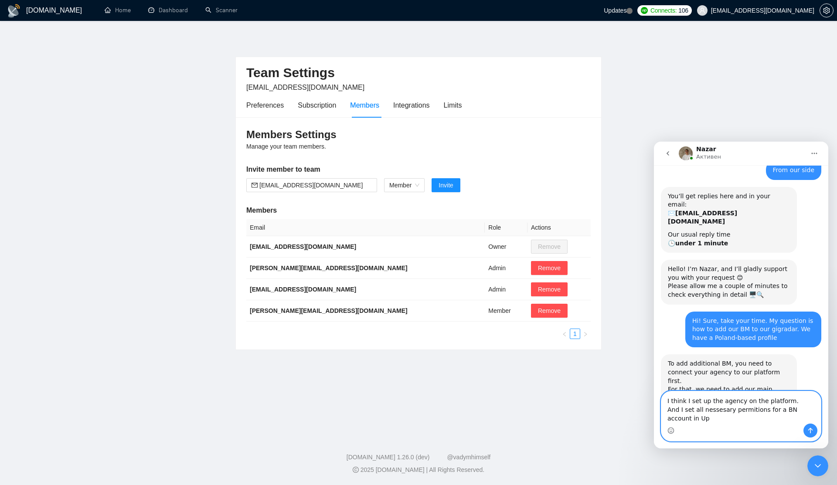
scroll to position [372, 0]
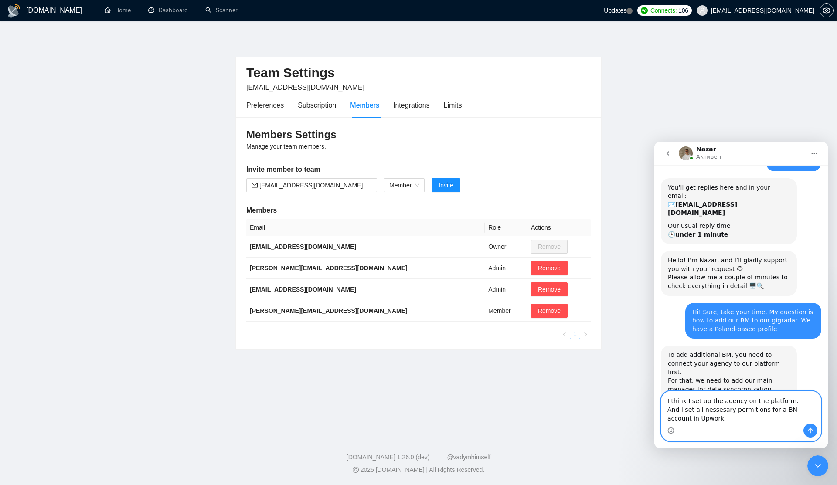
click at [722, 409] on textarea "I think I set up the agency on the platform. And I set all nessesary permitions…" at bounding box center [741, 408] width 160 height 32
click at [766, 410] on textarea "I think I set up the agency on the platform. And I set all necessary permission…" at bounding box center [741, 408] width 160 height 32
type textarea "I think I set up the agency on the platform. And I set all necessary permission…"
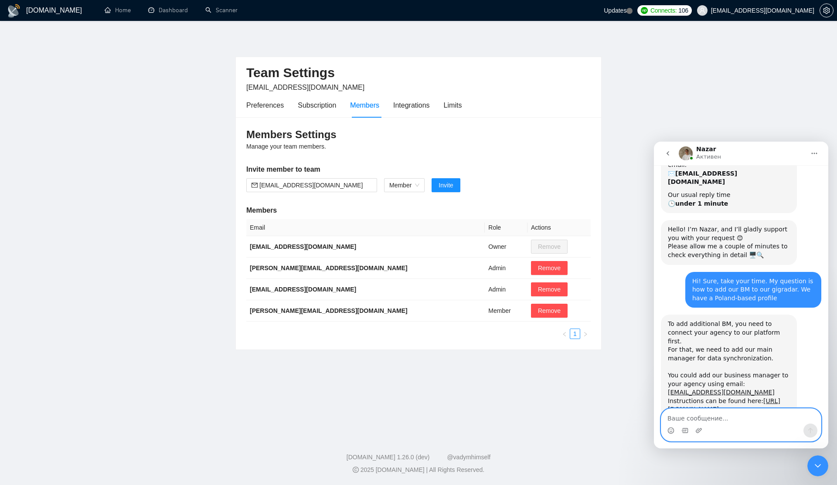
scroll to position [407, 0]
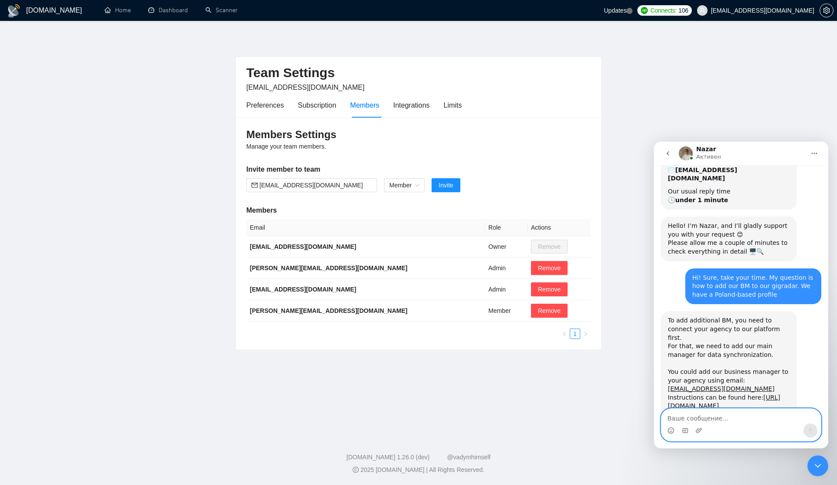
click at [754, 422] on textarea "Ваше сообщение..." at bounding box center [741, 416] width 160 height 15
type textarea "Now I need to invite him via email to platform, right?"
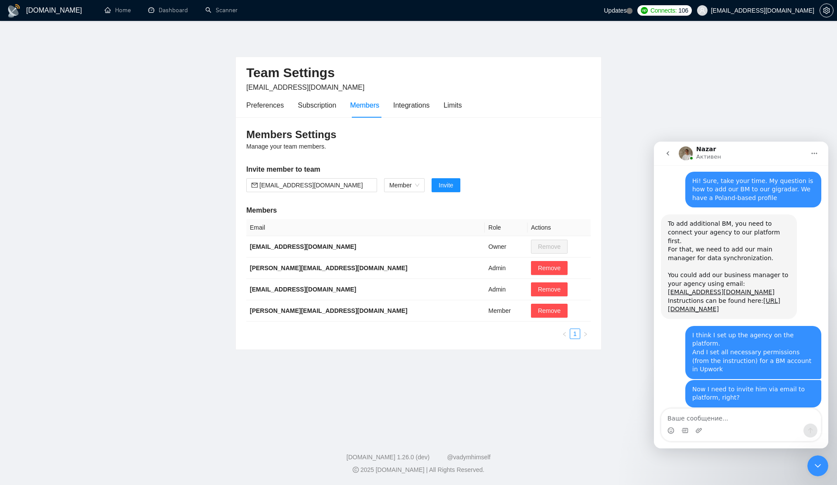
scroll to position [504, 0]
click at [717, 417] on textarea "Ваше сообщение..." at bounding box center [741, 416] width 160 height 15
type textarea "Should I choose a role as a member or admin?"
click at [810, 425] on button "Отправить сообщение…" at bounding box center [811, 431] width 14 height 14
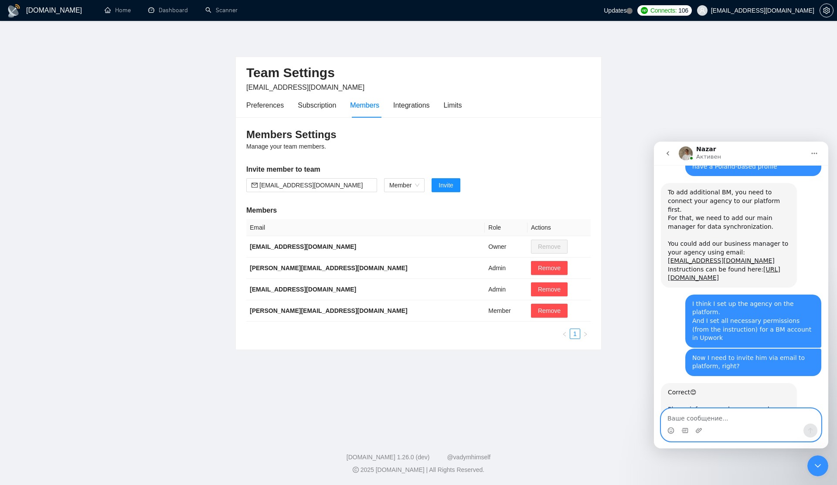
scroll to position [538, 0]
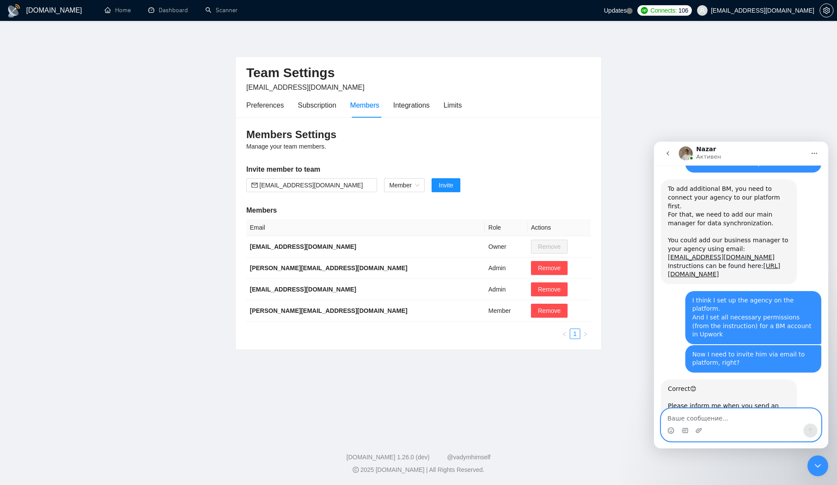
click at [747, 417] on textarea "Ваше сообщение..." at bounding box center [741, 416] width 160 height 15
type textarea "For invintation"
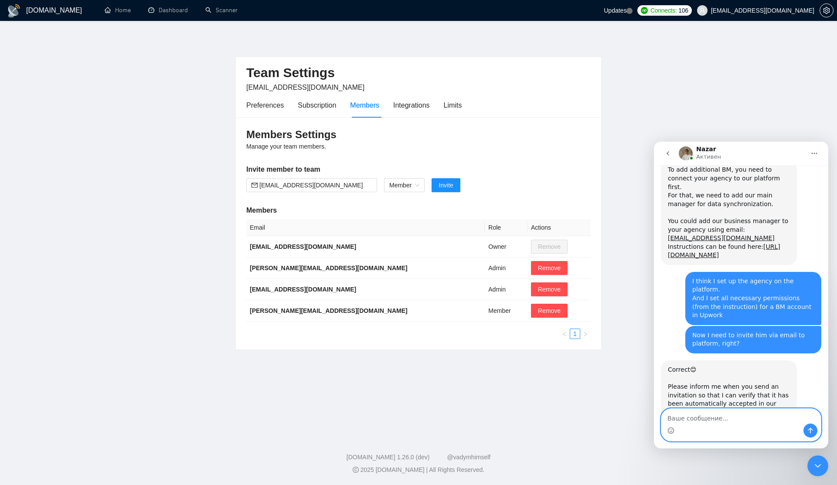
type textarea "s"
click at [709, 423] on textarea "Ваше сообщение..." at bounding box center [741, 416] width 160 height 15
click at [417, 184] on span "Member" at bounding box center [404, 185] width 30 height 13
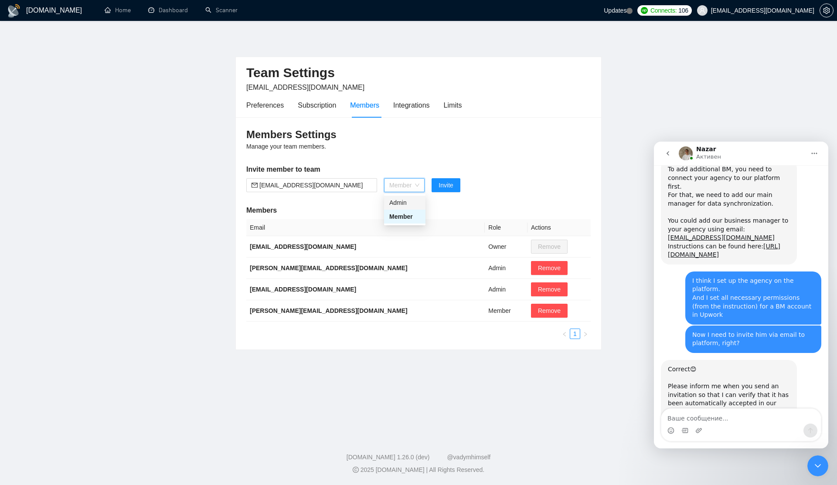
click at [409, 202] on div "Admin" at bounding box center [404, 203] width 31 height 10
click at [409, 189] on span "Admin" at bounding box center [401, 185] width 25 height 13
click at [407, 215] on div "Member" at bounding box center [402, 217] width 26 height 10
click at [316, 170] on h5 "Invite member to team" at bounding box center [418, 169] width 344 height 10
